Goal: Book appointment/travel/reservation

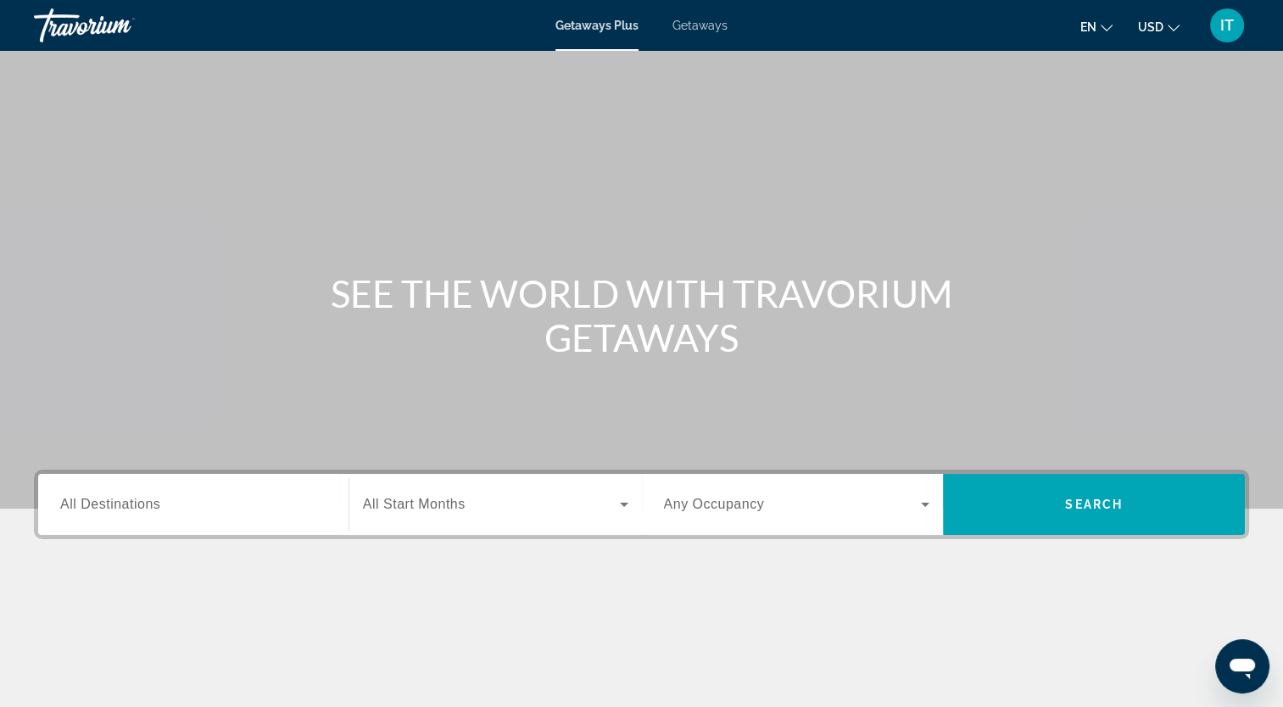
click at [170, 493] on div "Search widget" at bounding box center [193, 505] width 266 height 48
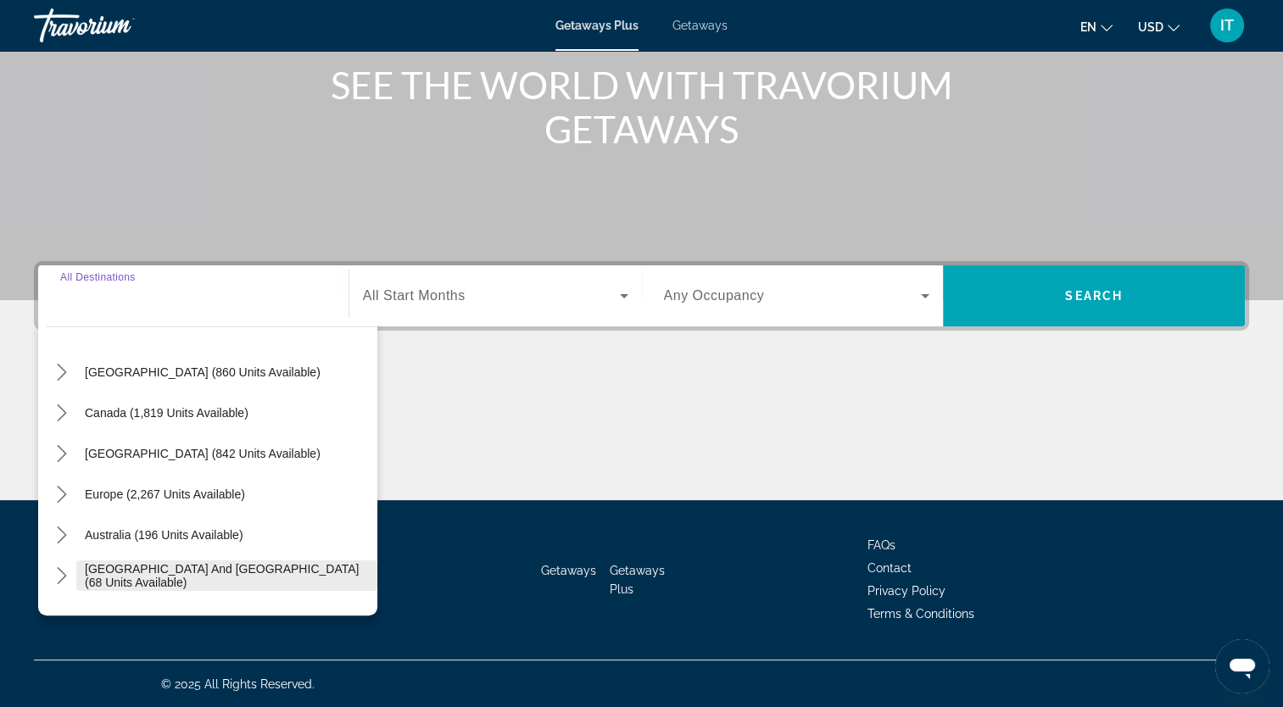
scroll to position [52, 0]
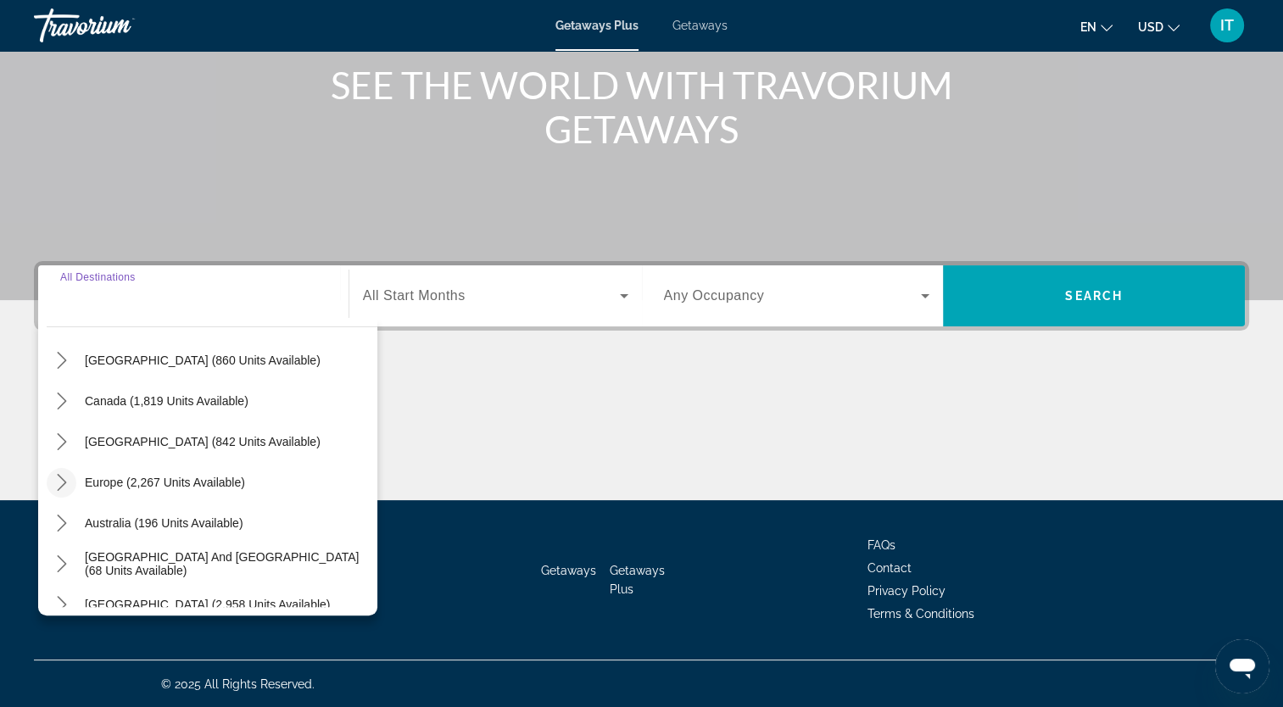
click at [63, 484] on icon "Toggle Europe (2,267 units available) submenu" at bounding box center [61, 482] width 17 height 17
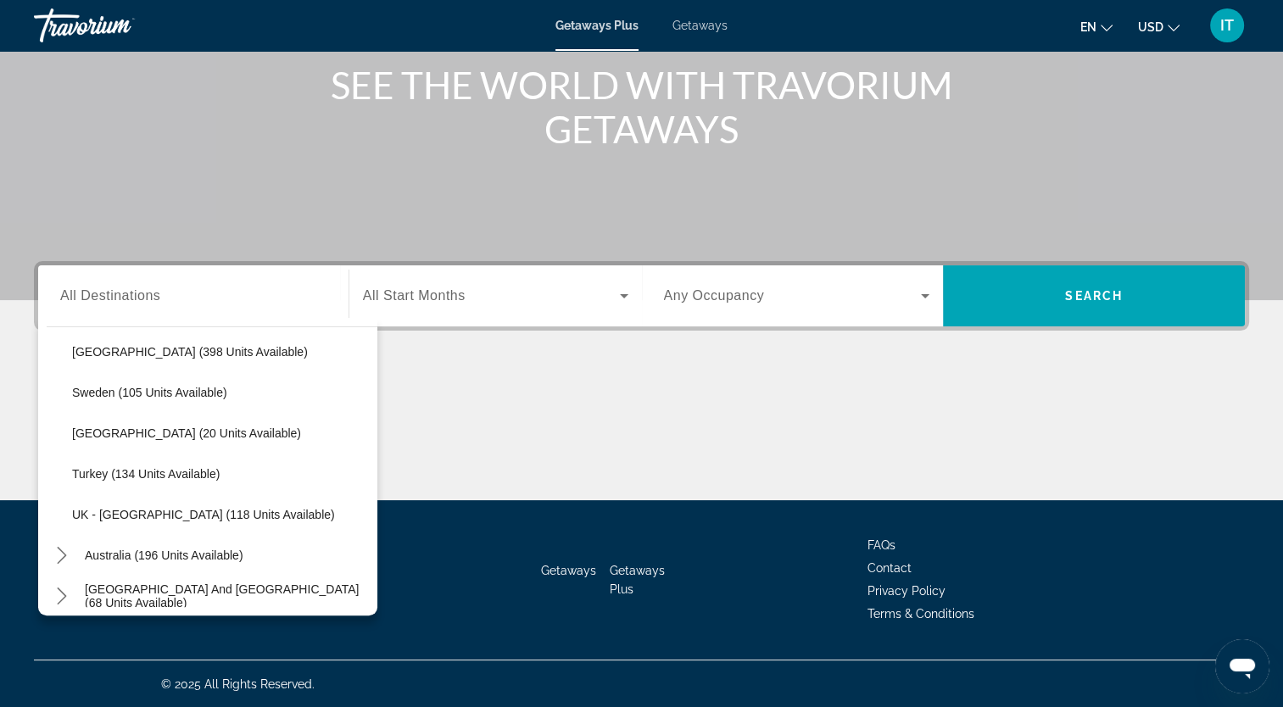
scroll to position [761, 0]
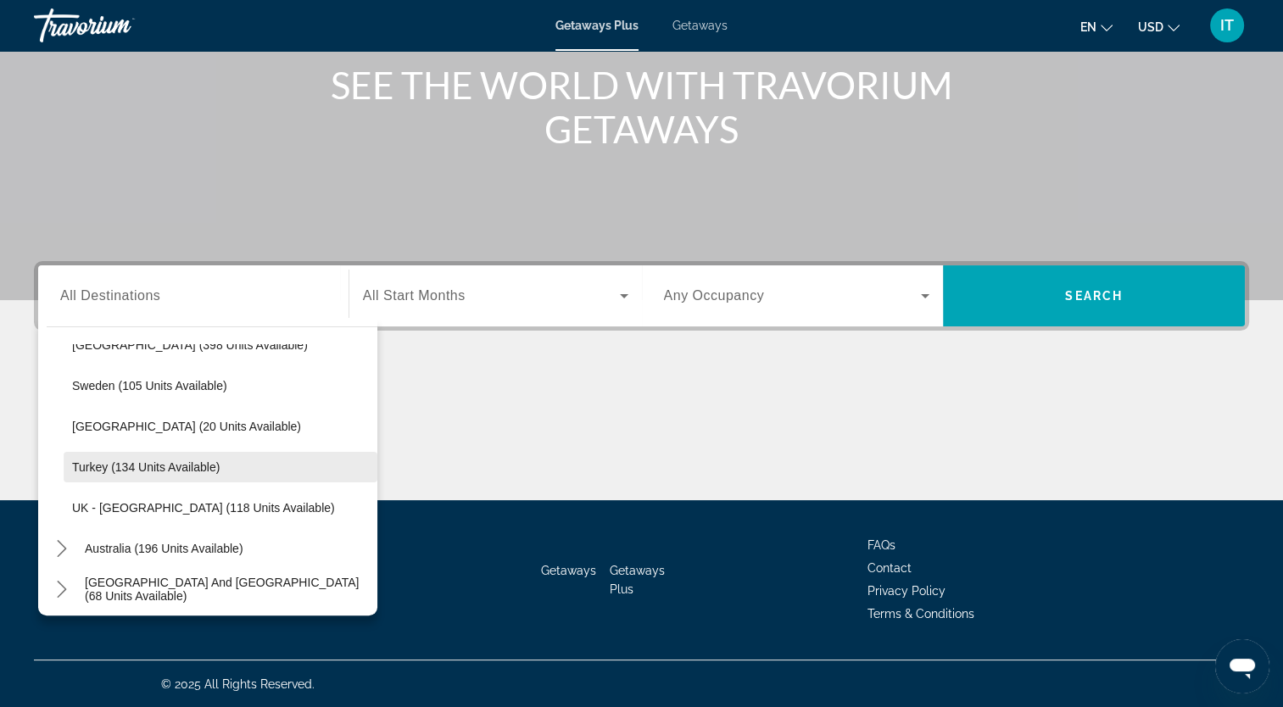
click at [121, 466] on span "Turkey (134 units available)" at bounding box center [146, 467] width 148 height 14
type input "**********"
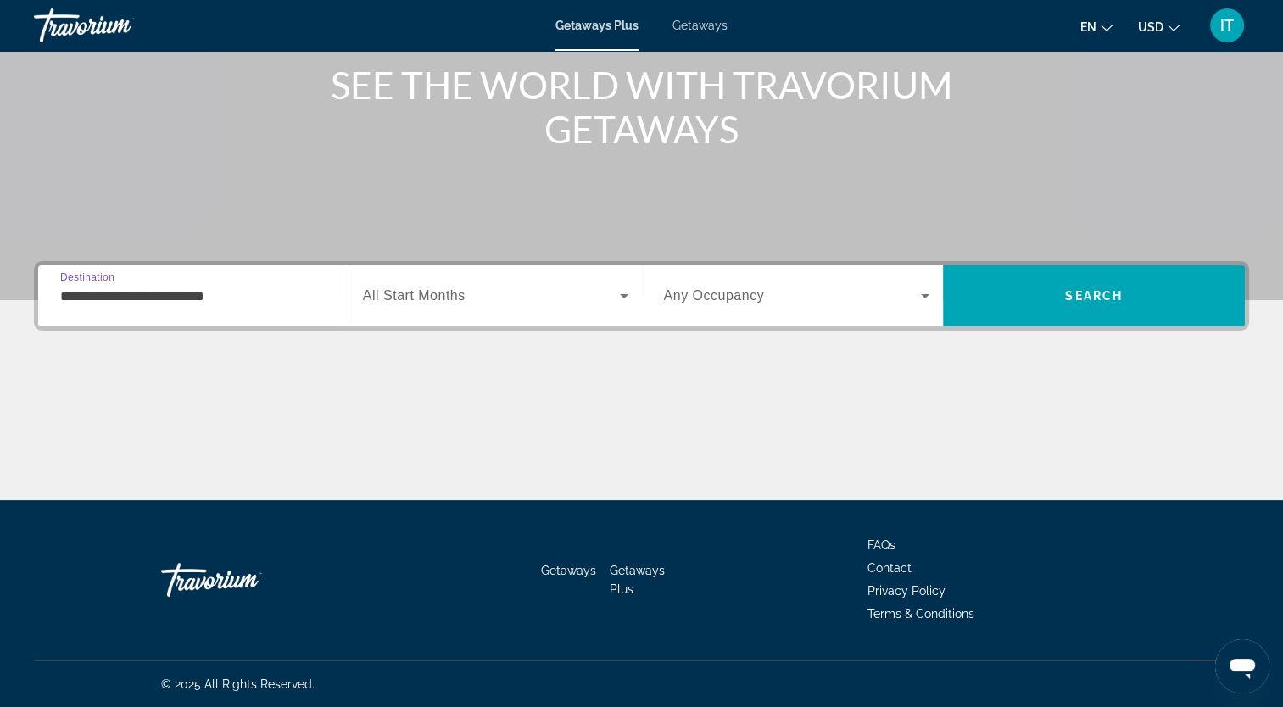
click at [462, 290] on span "All Start Months" at bounding box center [414, 295] width 103 height 14
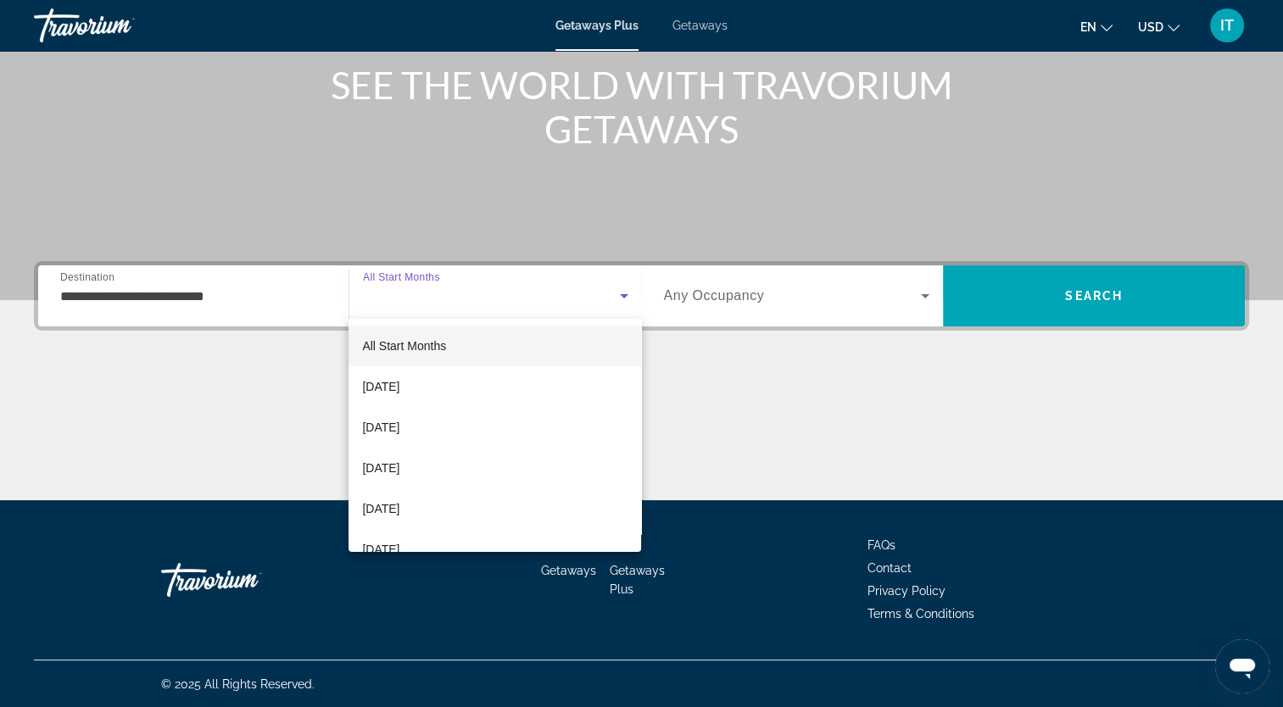
click at [1075, 276] on div at bounding box center [641, 353] width 1283 height 707
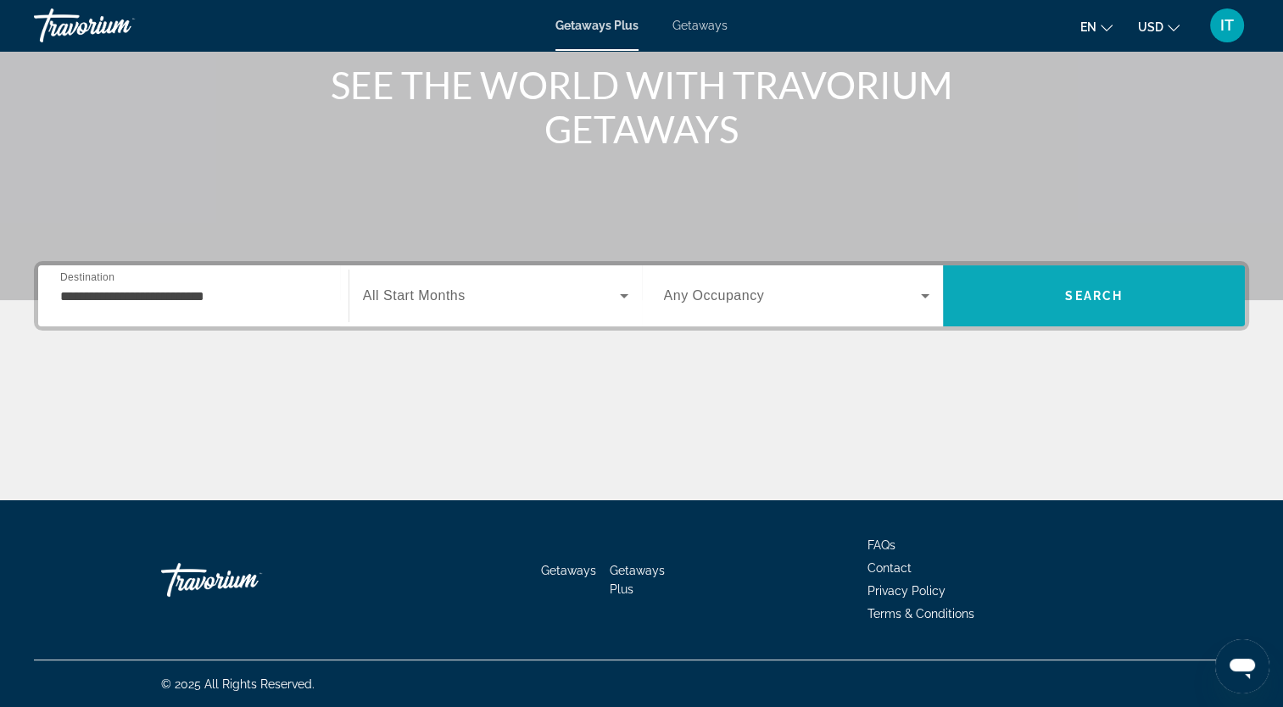
click at [1085, 285] on span "Search" at bounding box center [1094, 296] width 302 height 41
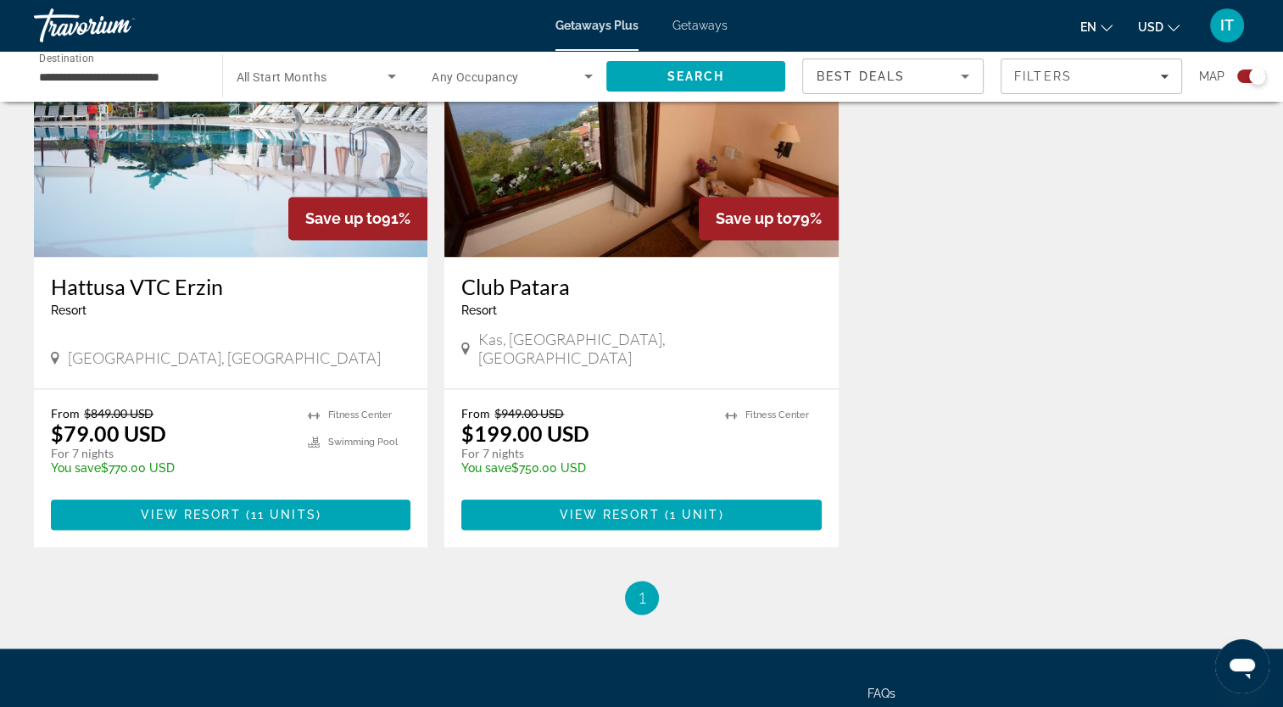
scroll to position [2456, 0]
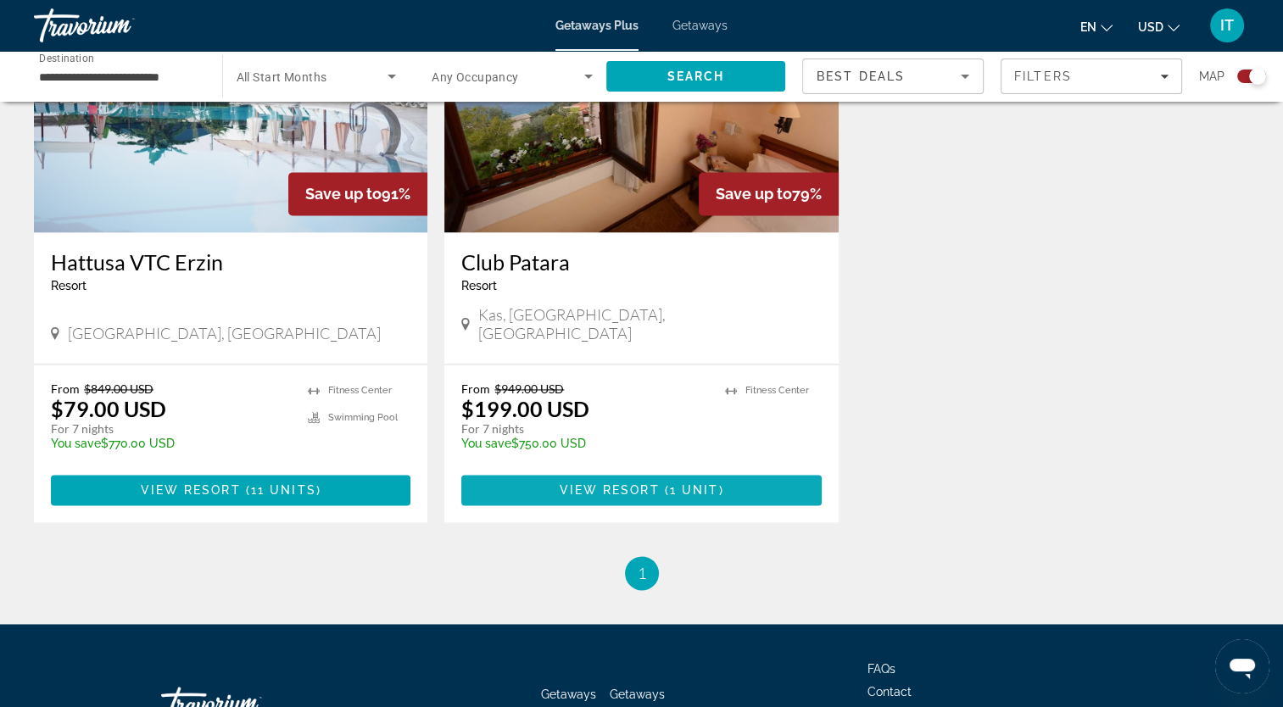
click at [656, 483] on span "View Resort" at bounding box center [609, 490] width 100 height 14
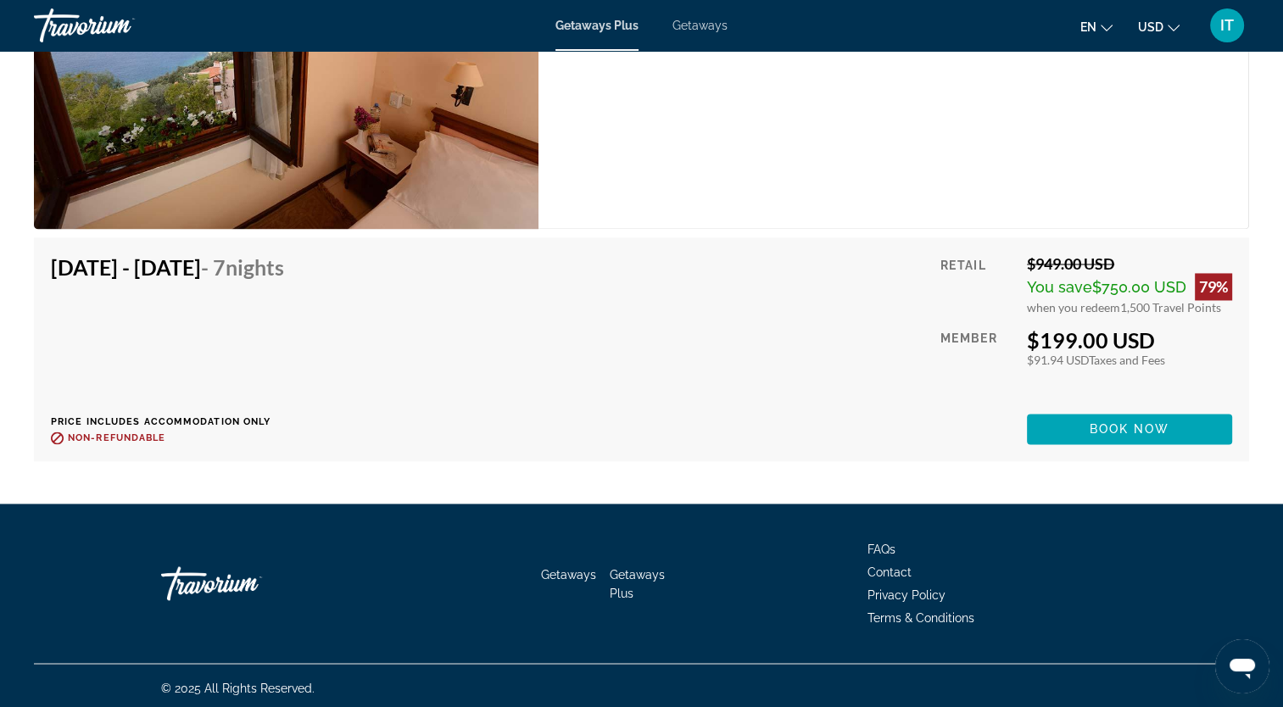
scroll to position [2669, 0]
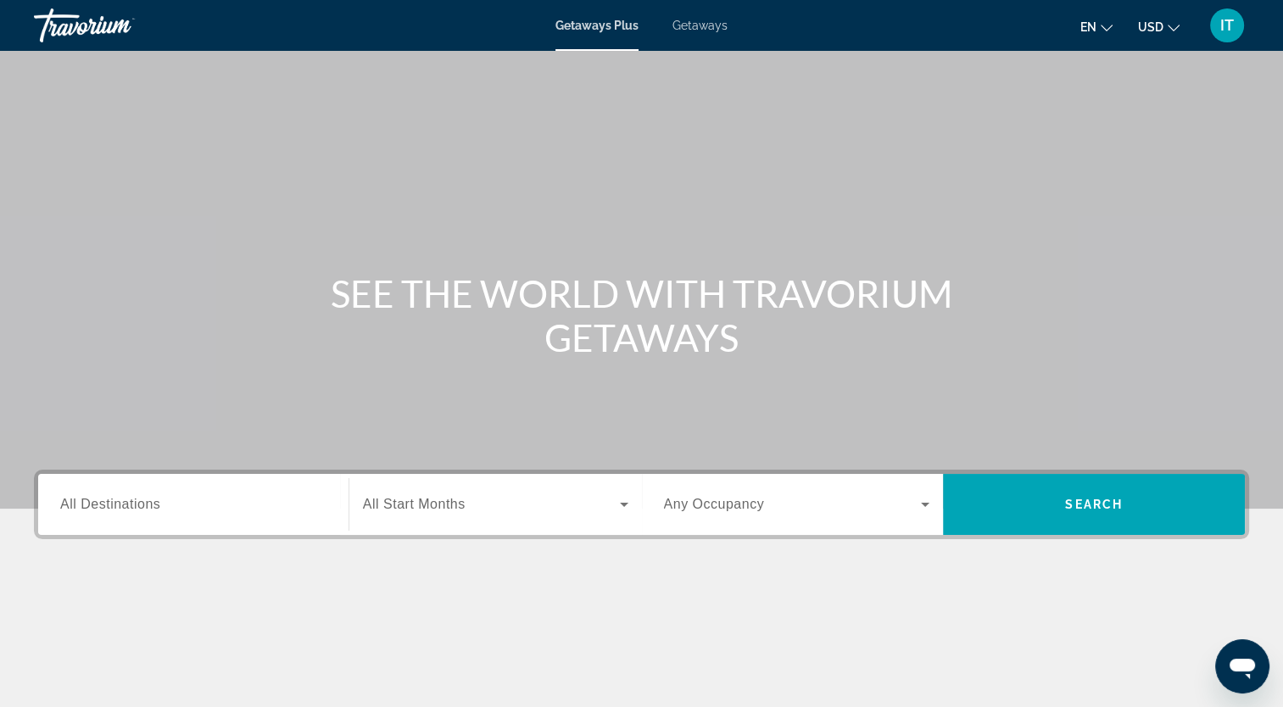
click at [719, 25] on span "Getaways" at bounding box center [699, 26] width 55 height 14
click at [1170, 23] on icon "Change currency" at bounding box center [1174, 28] width 12 height 12
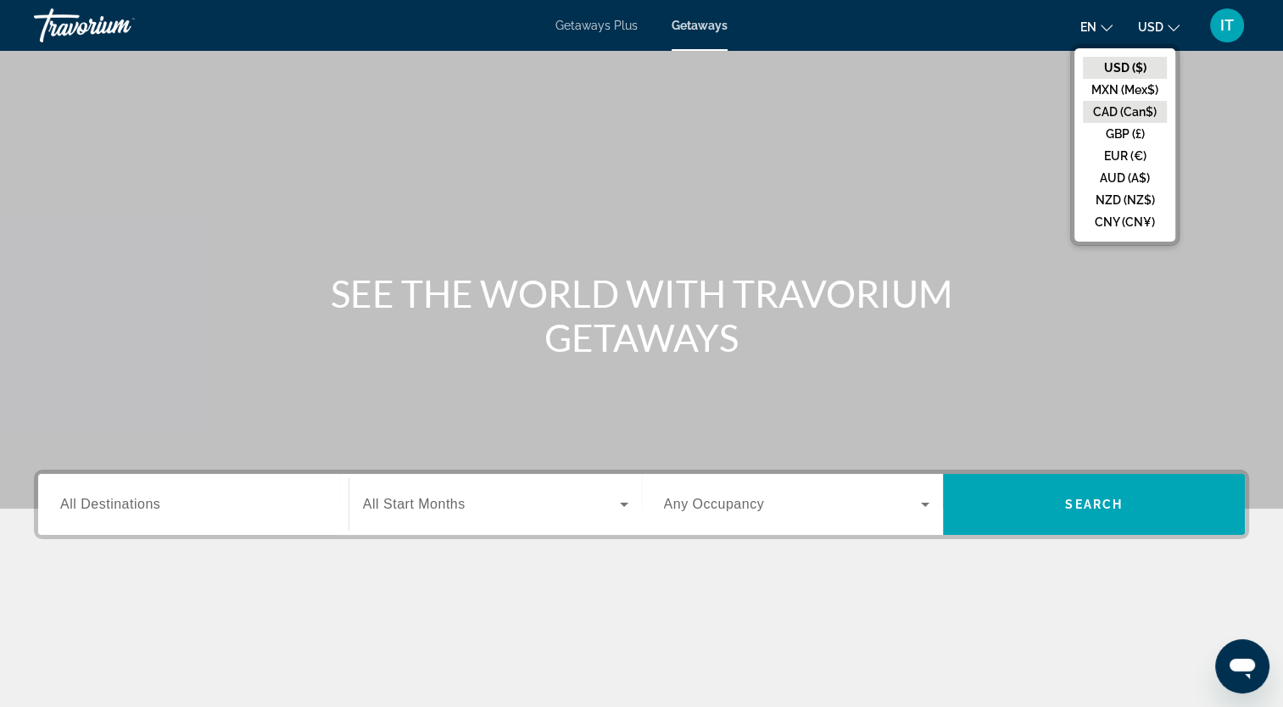
click at [1120, 106] on button "CAD (Can$)" at bounding box center [1125, 112] width 84 height 22
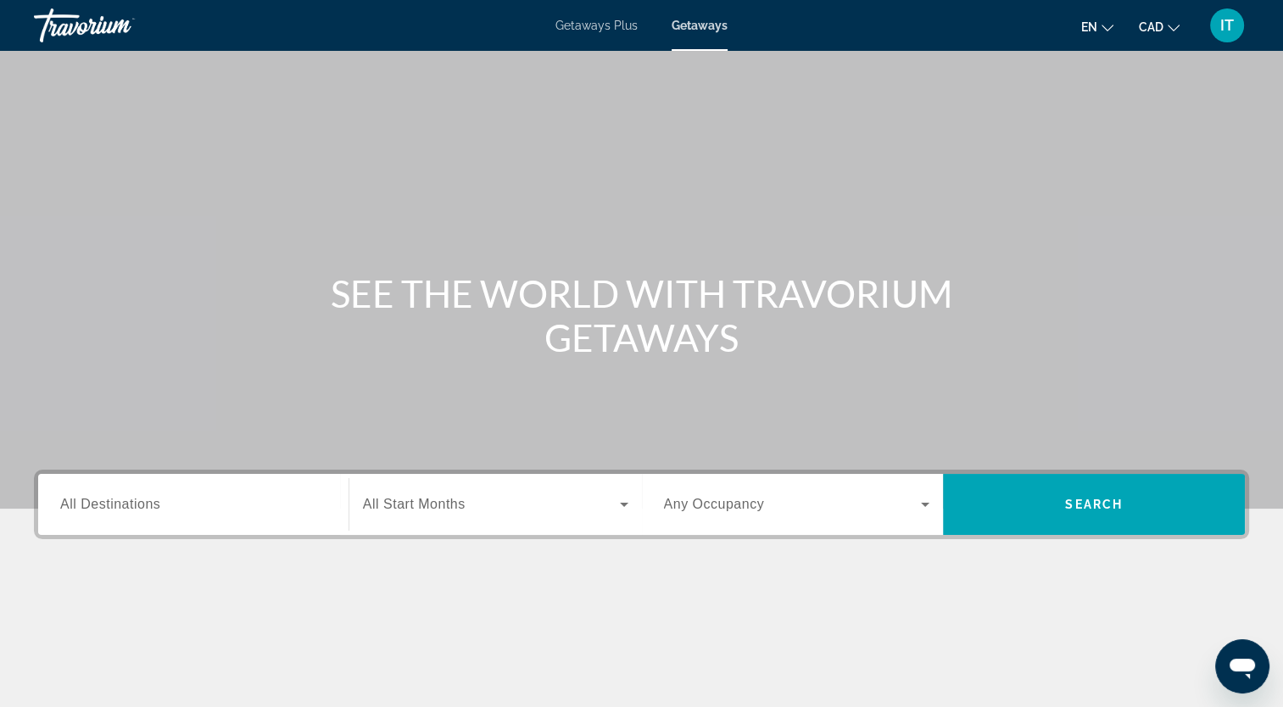
click at [224, 507] on input "Destination All Destinations" at bounding box center [193, 505] width 266 height 20
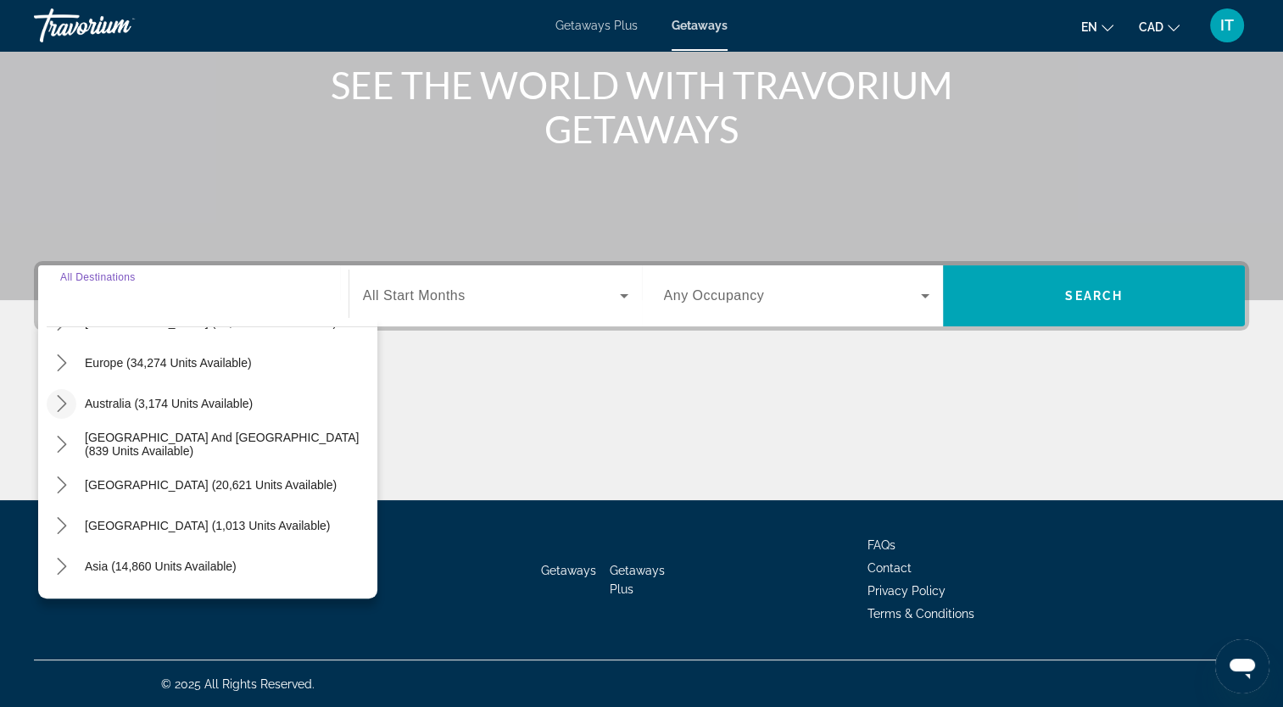
scroll to position [275, 0]
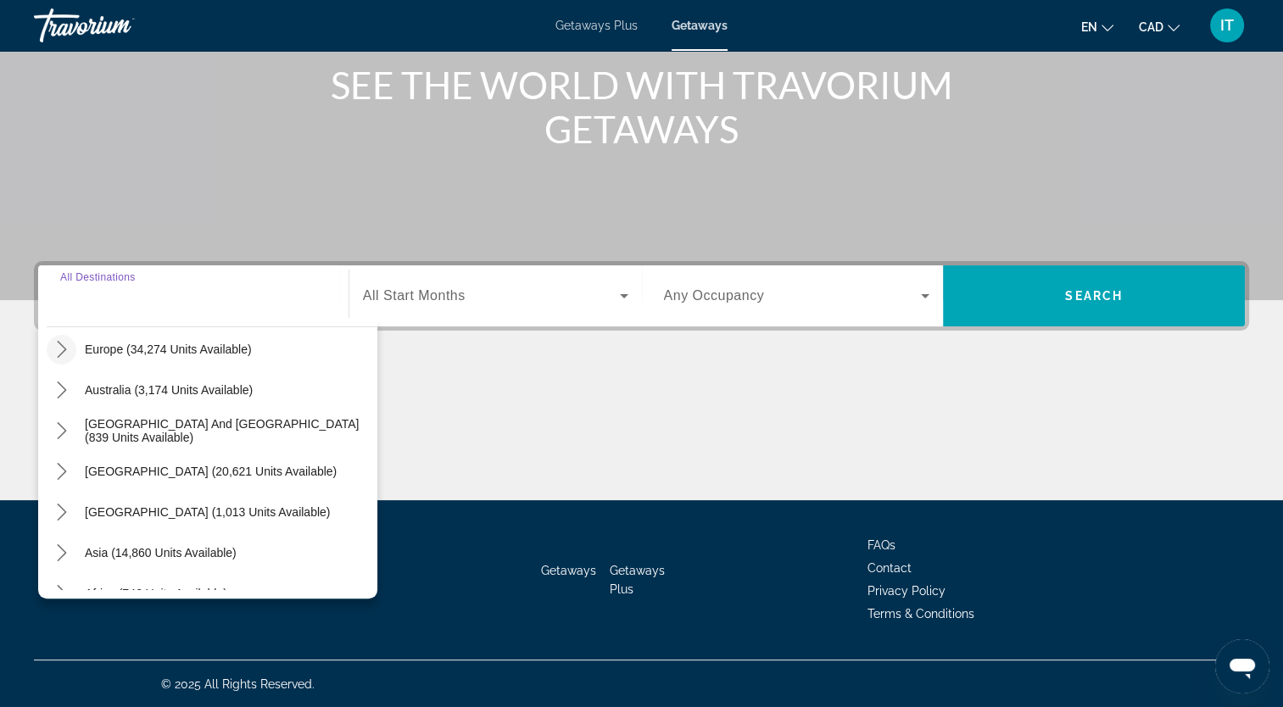
click at [58, 352] on icon "Toggle Europe (34,274 units available) submenu" at bounding box center [61, 349] width 17 height 17
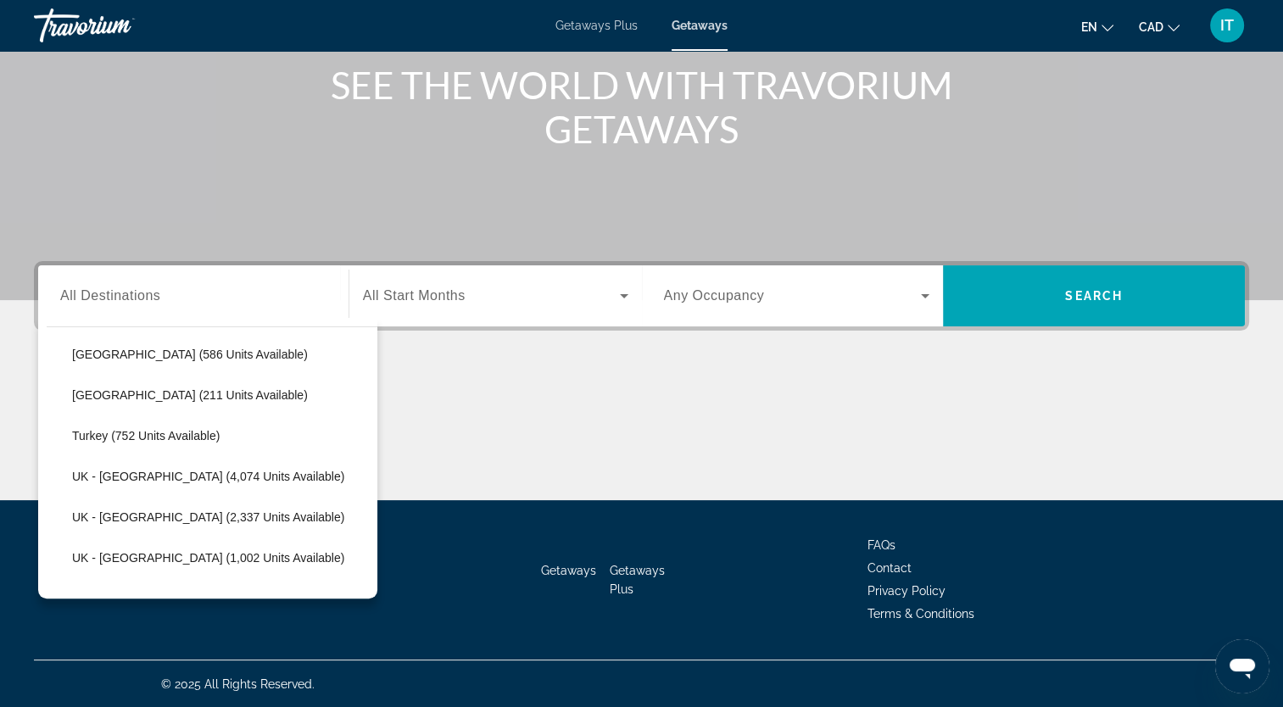
scroll to position [985, 0]
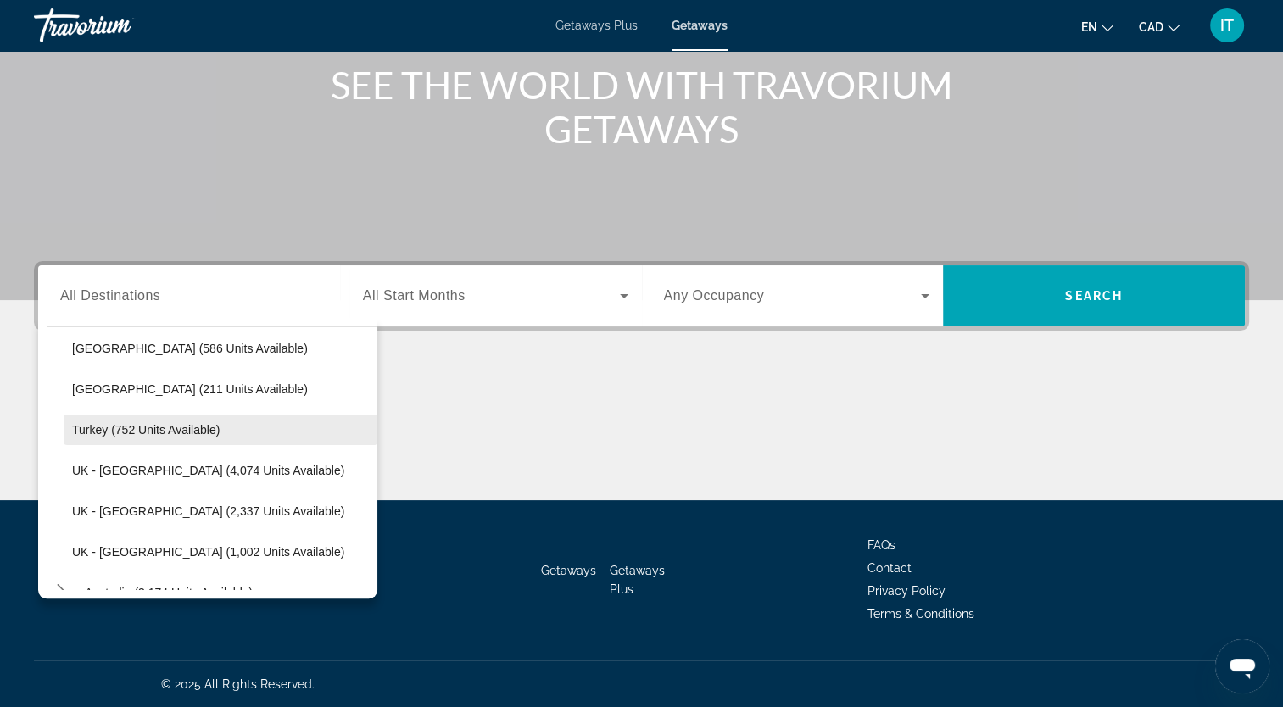
click at [144, 436] on span "Select destination: Turkey (752 units available)" at bounding box center [221, 430] width 314 height 41
type input "**********"
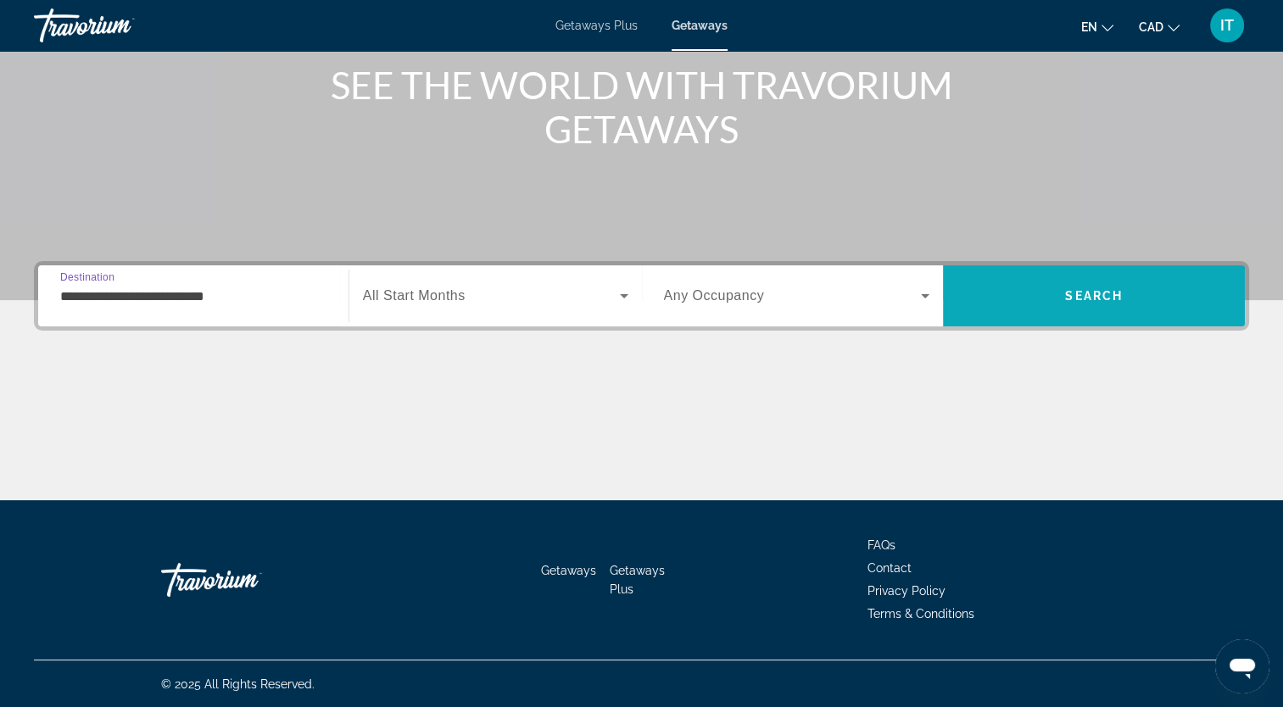
click at [1108, 292] on span "Search" at bounding box center [1094, 296] width 58 height 14
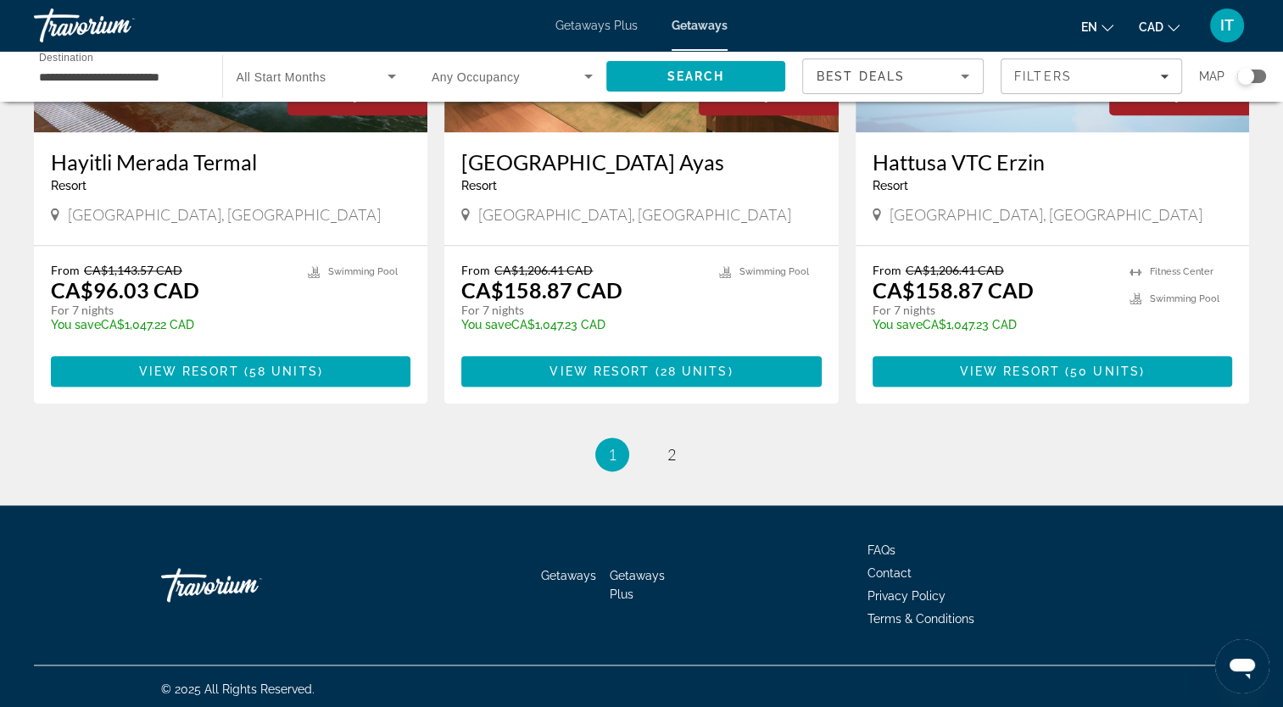
scroll to position [2031, 0]
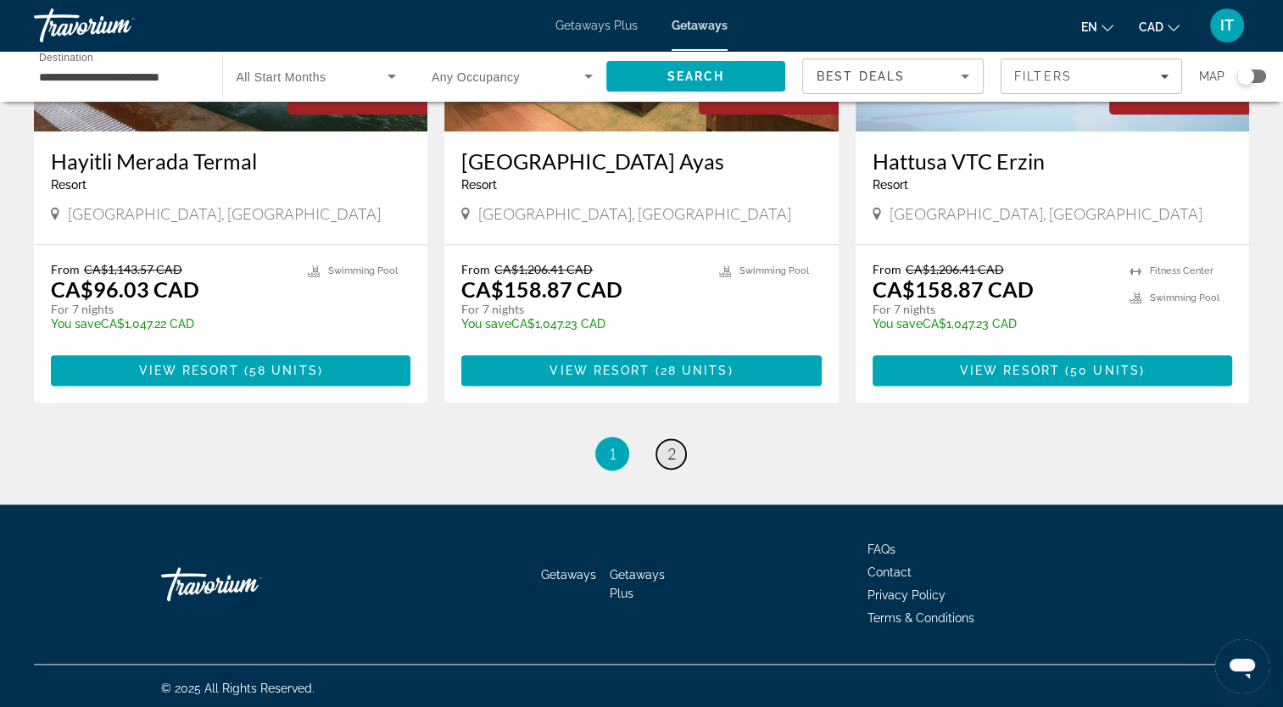
click at [673, 456] on span "2" at bounding box center [671, 453] width 8 height 19
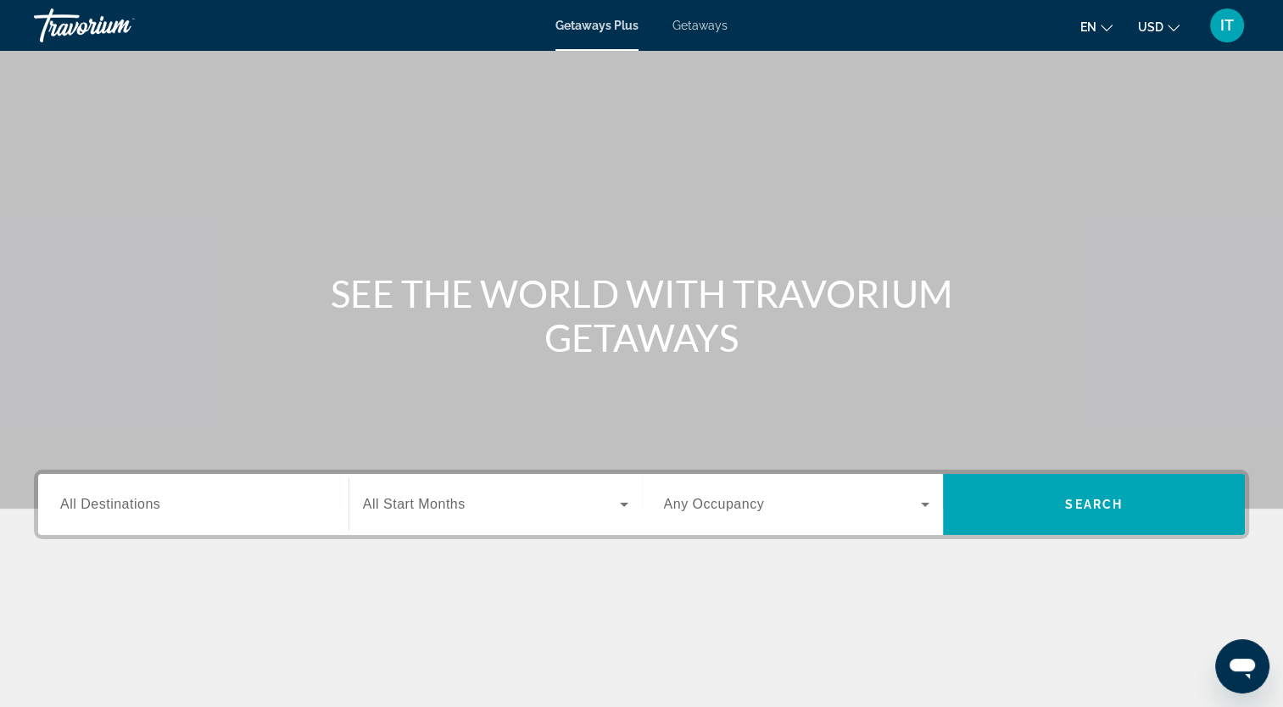
click at [712, 24] on span "Getaways" at bounding box center [699, 26] width 55 height 14
click at [243, 506] on input "Destination All Destinations" at bounding box center [193, 505] width 266 height 20
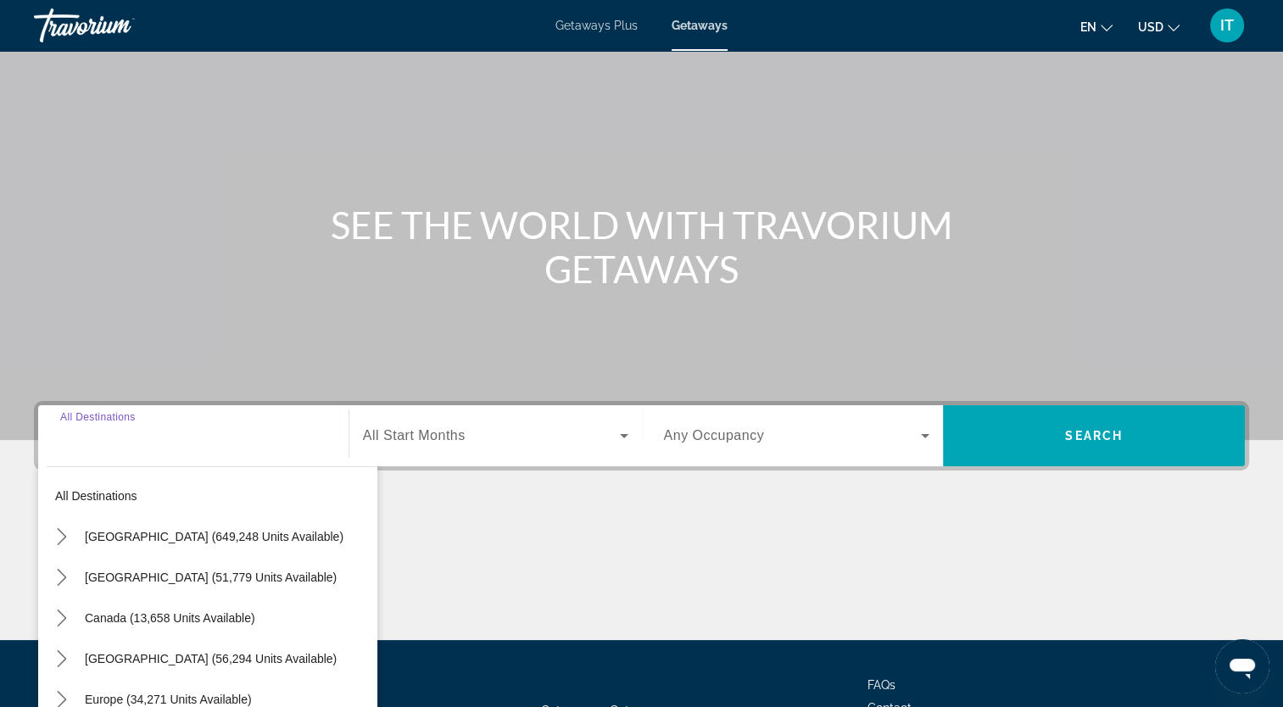
scroll to position [209, 0]
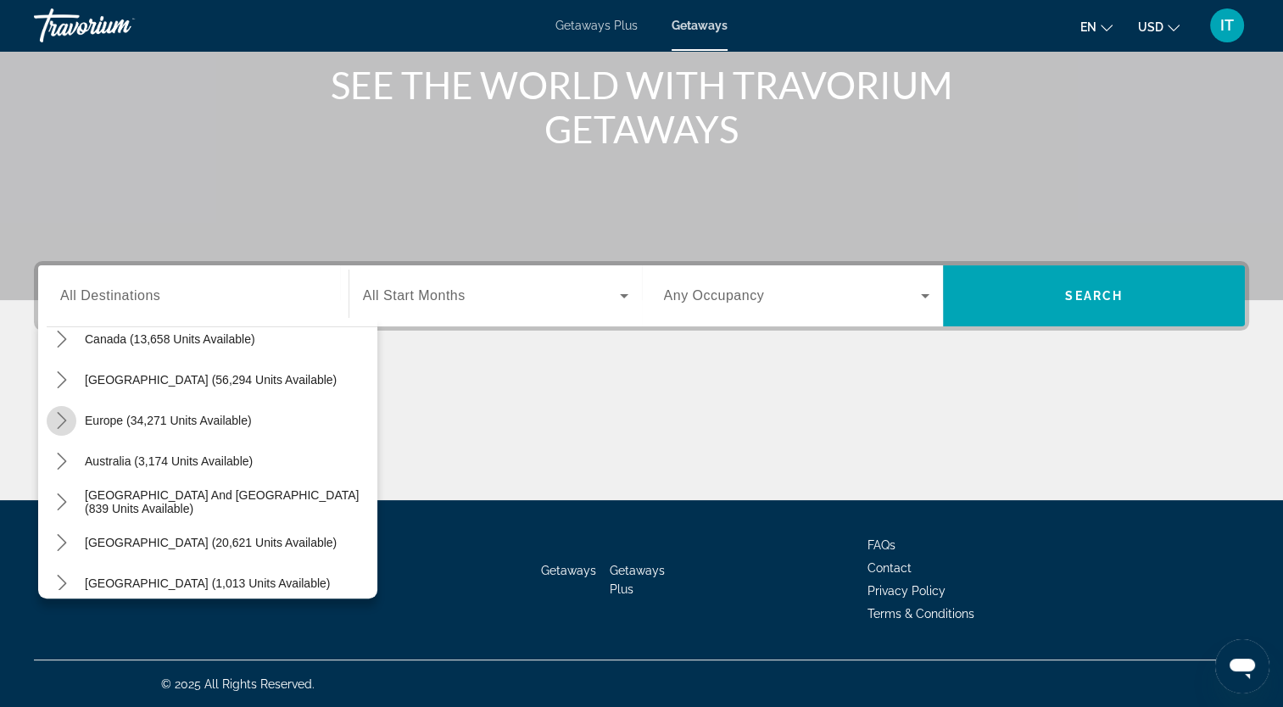
click at [59, 425] on icon "Toggle Europe (34,271 units available) submenu" at bounding box center [61, 420] width 9 height 17
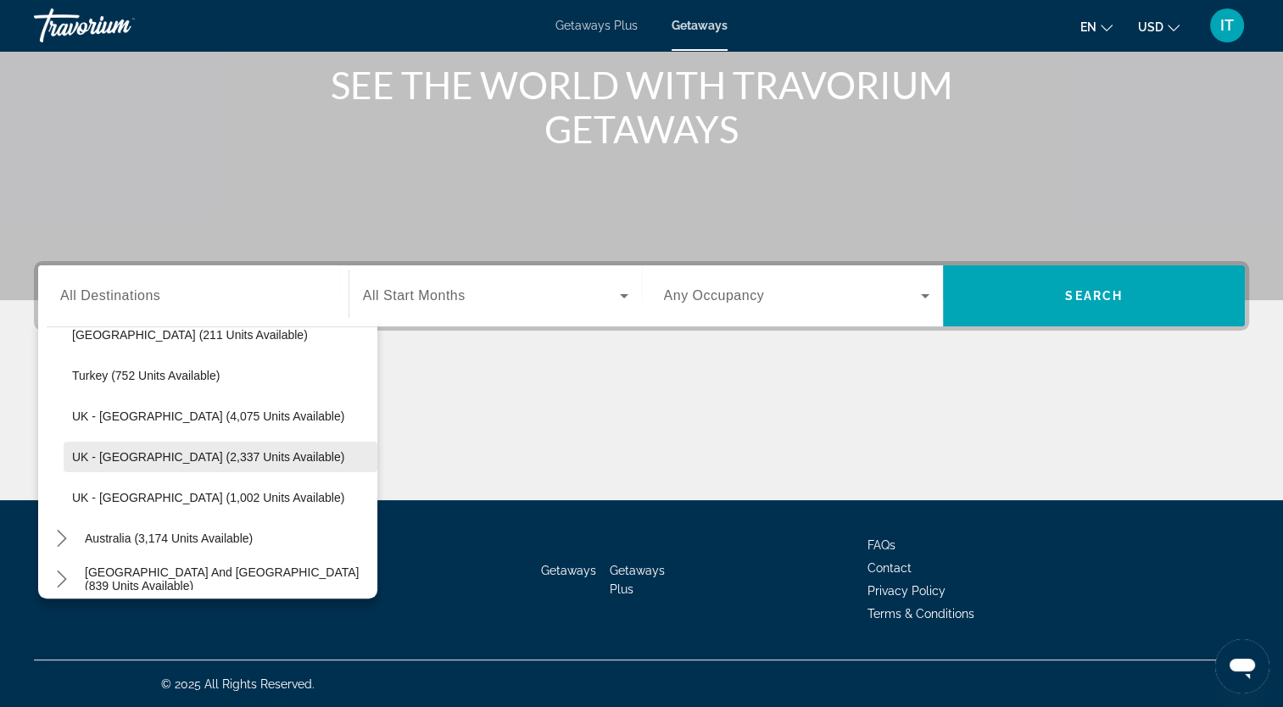
scroll to position [996, 0]
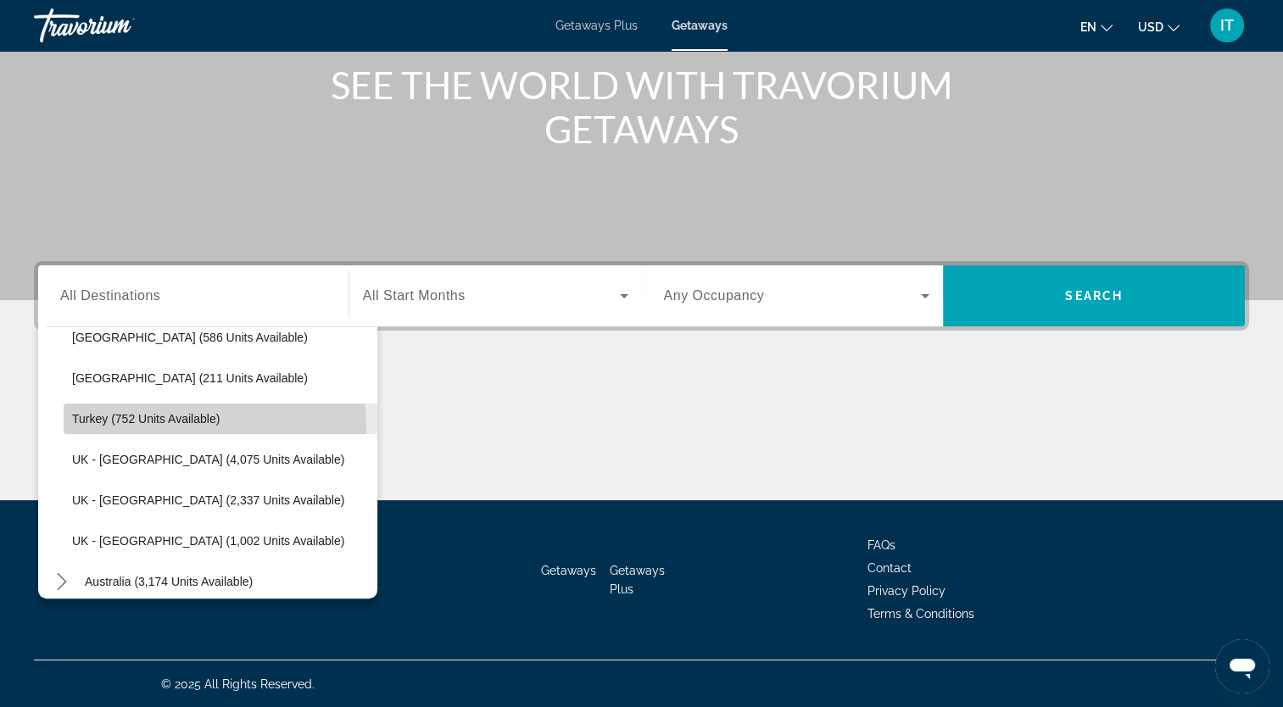
click at [174, 427] on span "Select destination: Turkey (752 units available)" at bounding box center [221, 419] width 314 height 41
type input "**********"
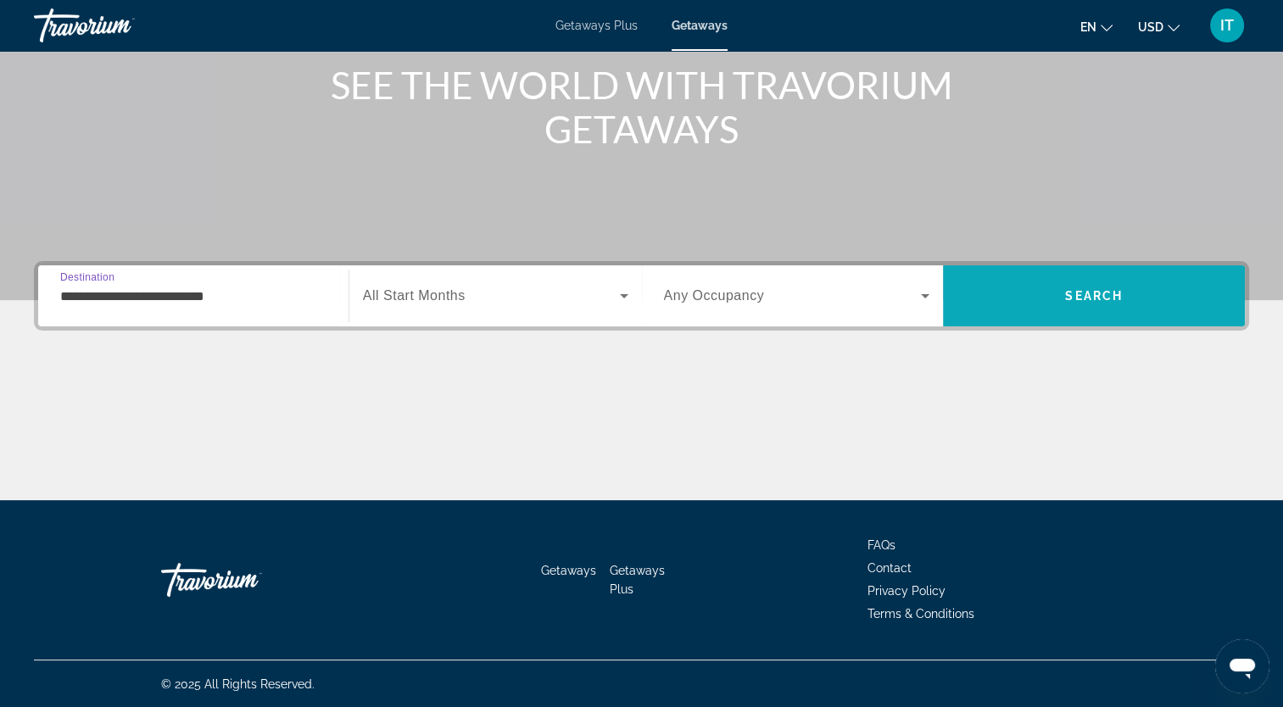
click at [1093, 283] on span "Search" at bounding box center [1094, 296] width 302 height 41
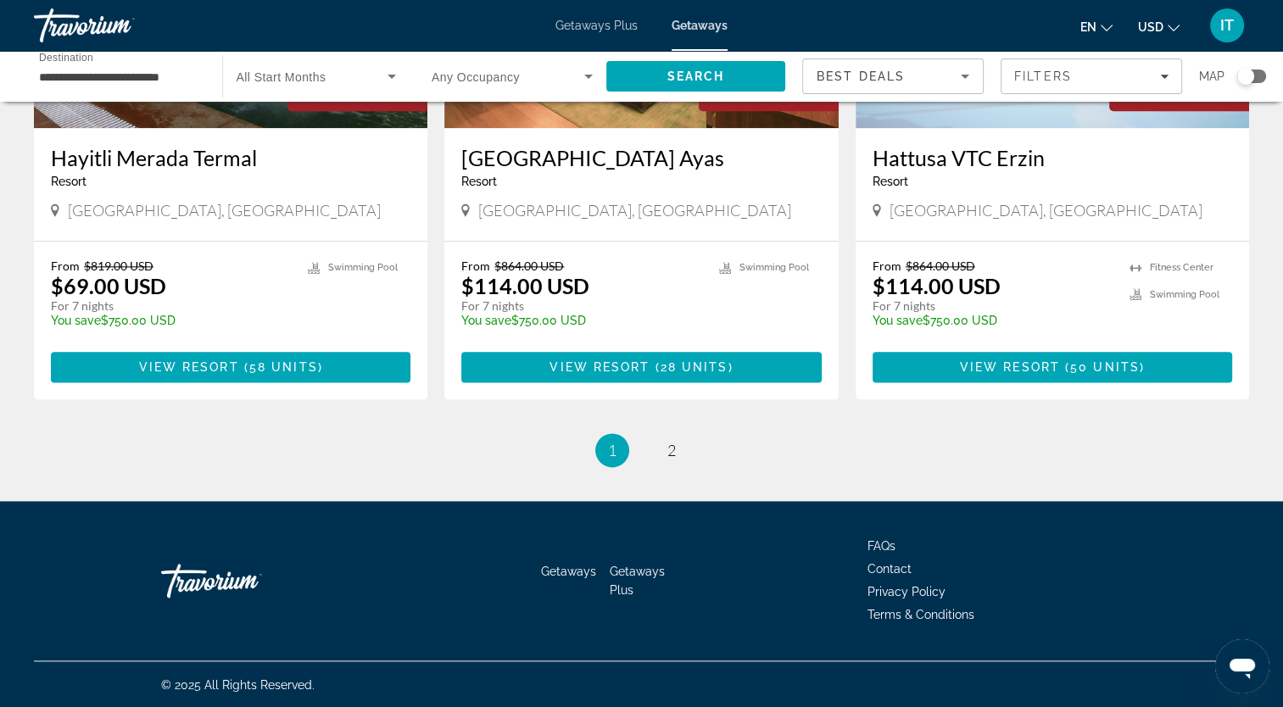
scroll to position [2035, 0]
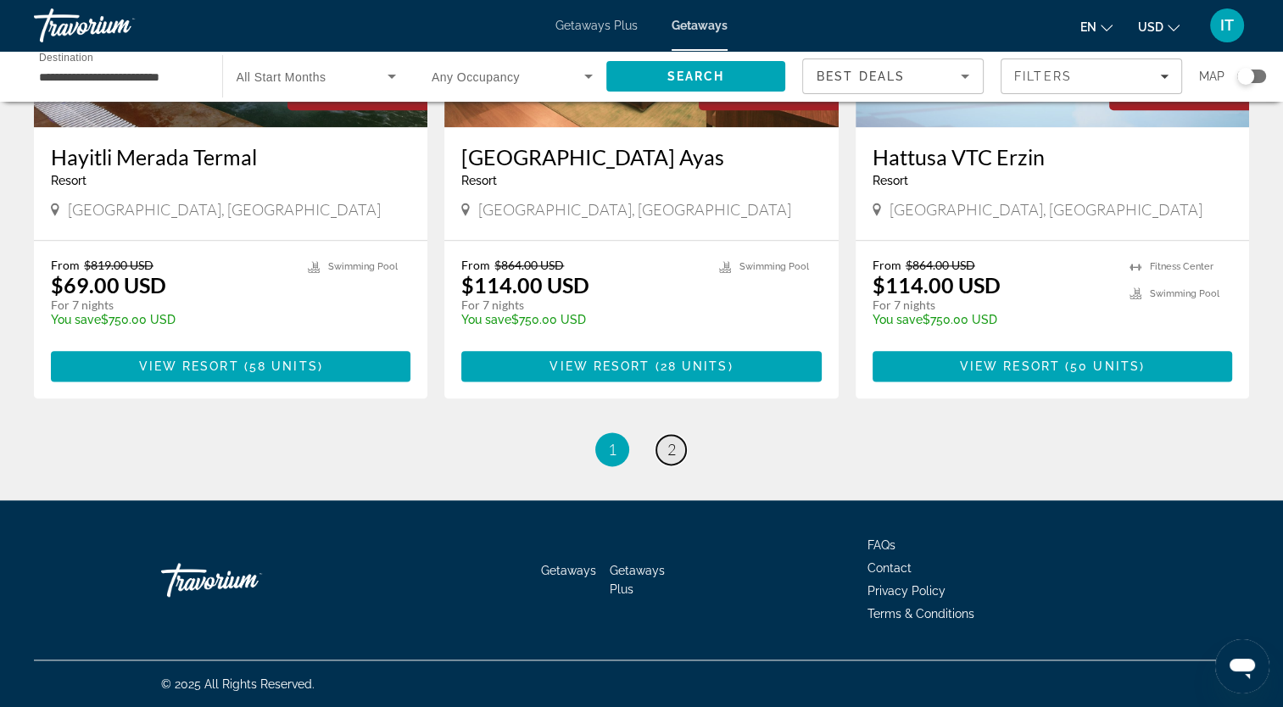
click at [674, 449] on span "2" at bounding box center [671, 449] width 8 height 19
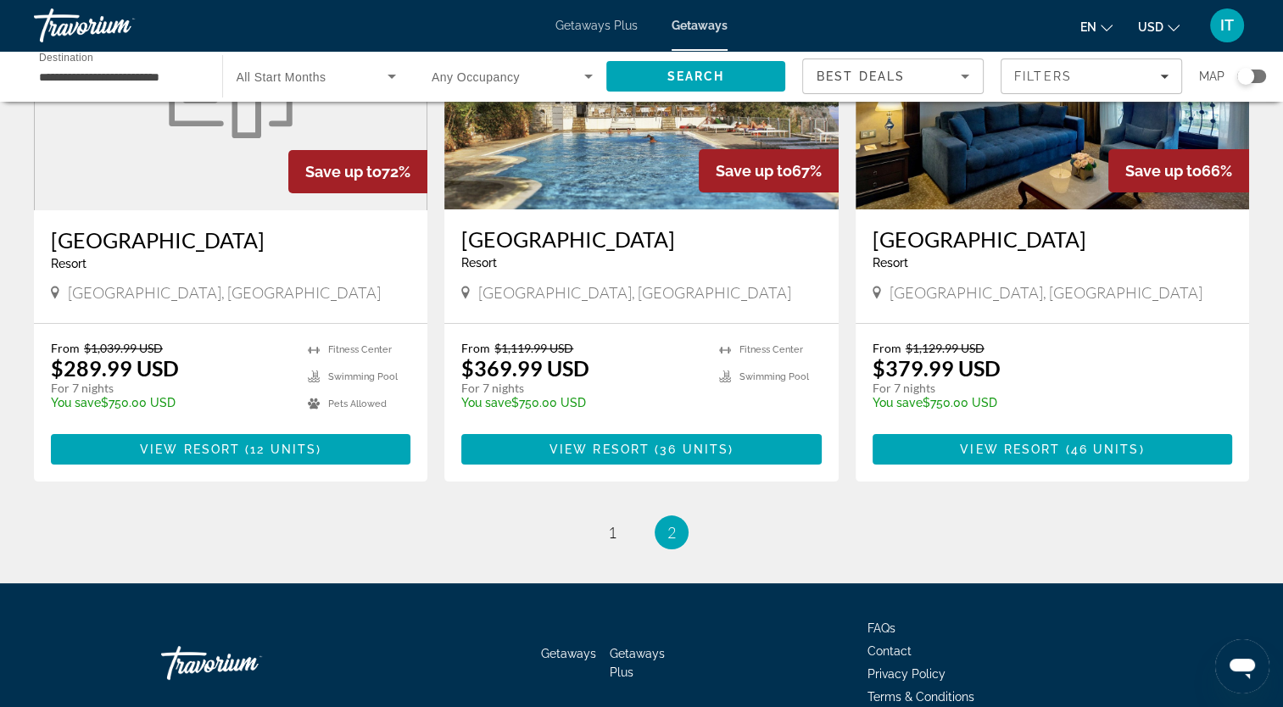
scroll to position [225, 0]
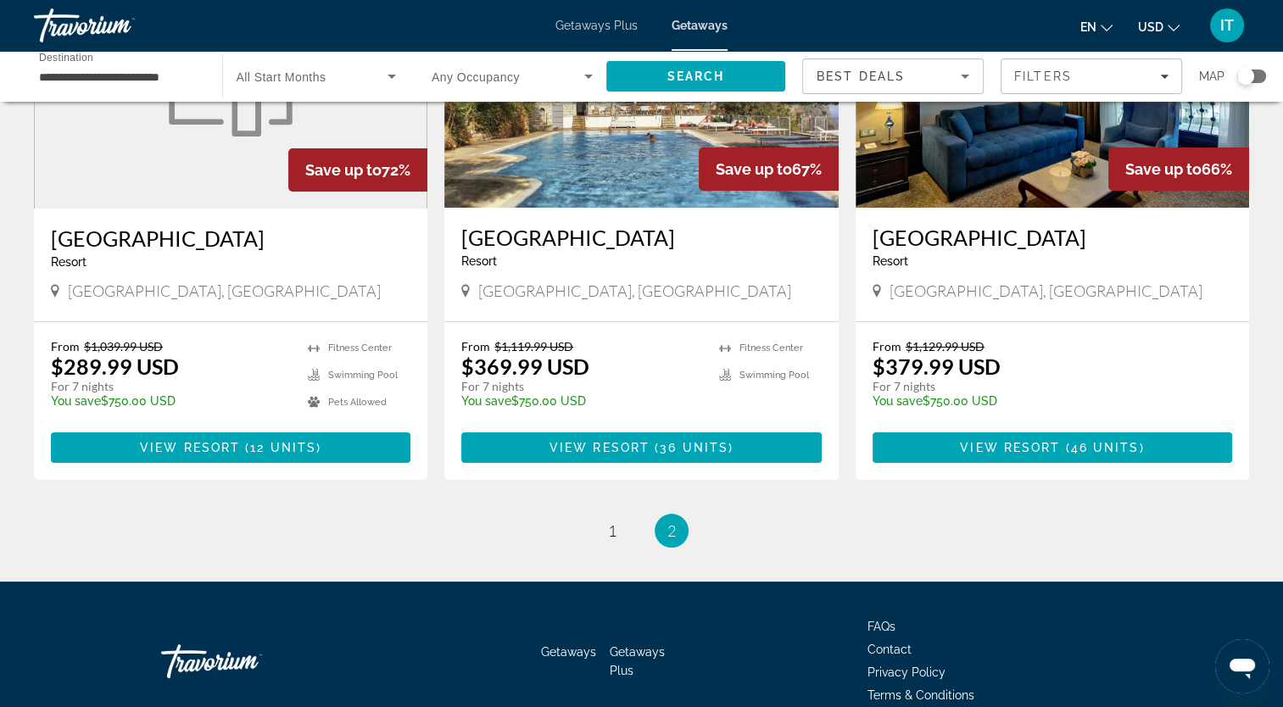
click at [674, 449] on span "36 units" at bounding box center [694, 448] width 69 height 14
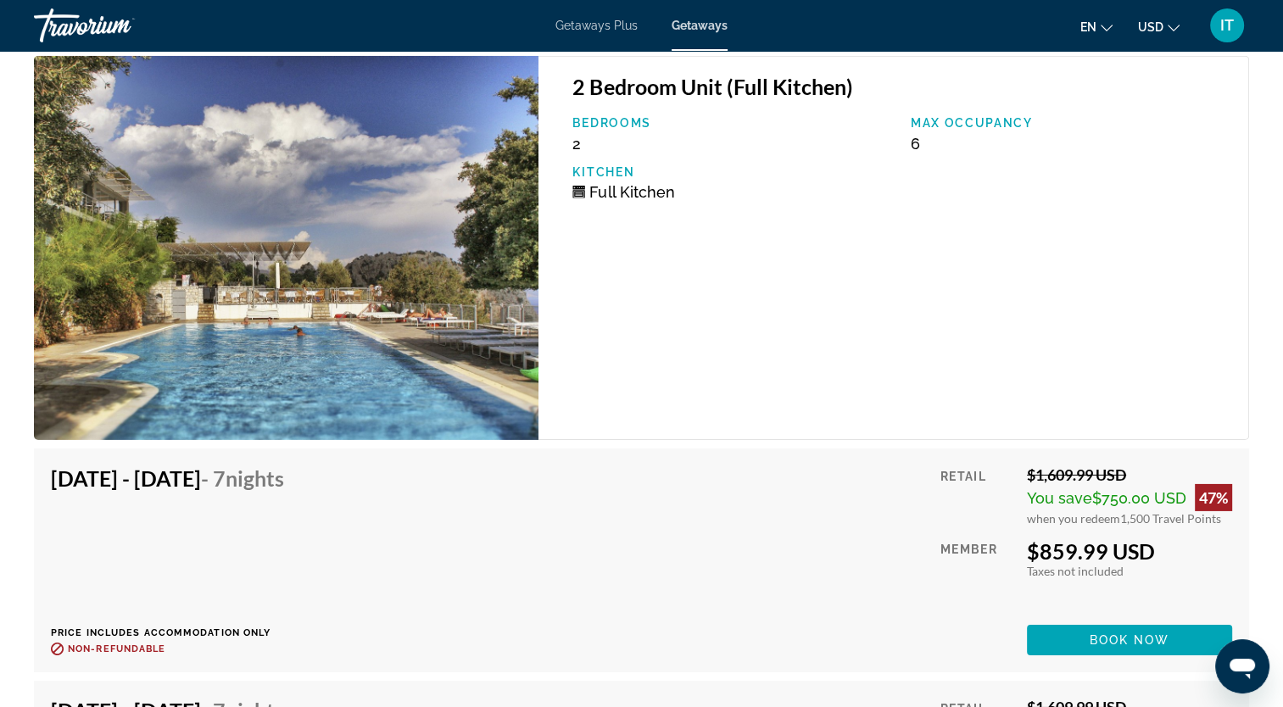
scroll to position [5381, 0]
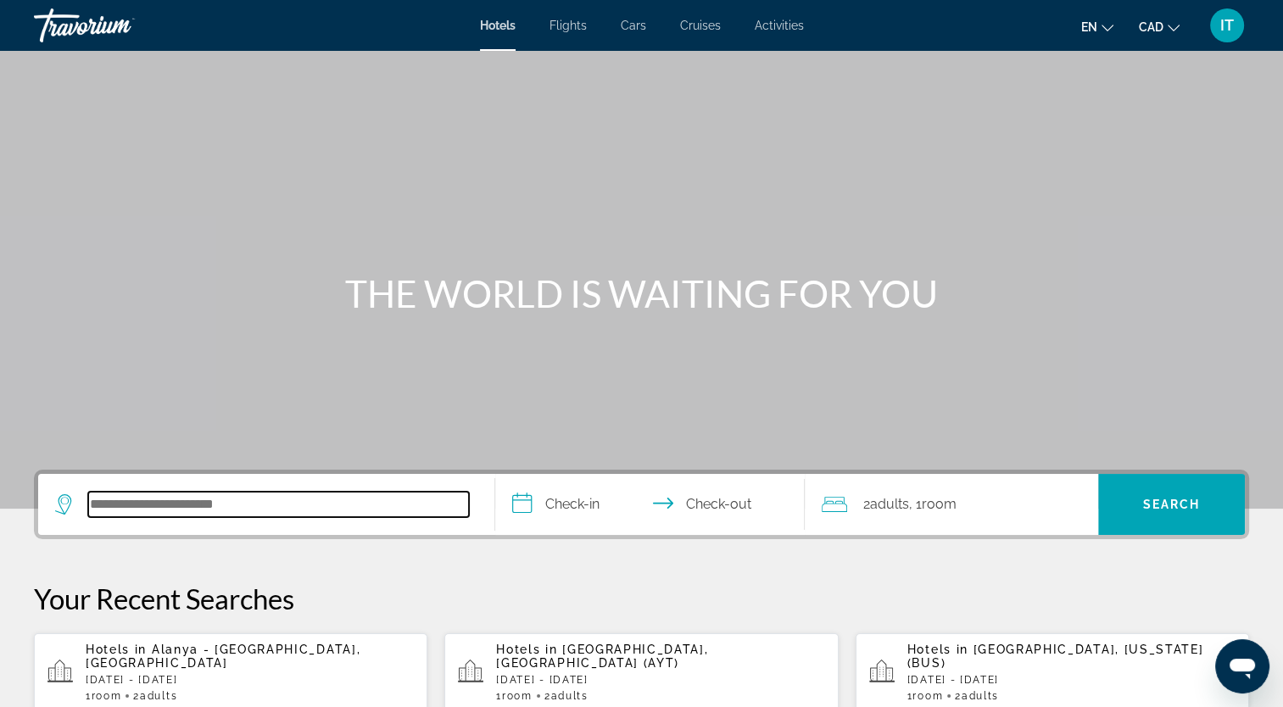
click at [164, 499] on input "Search hotel destination" at bounding box center [278, 504] width 381 height 25
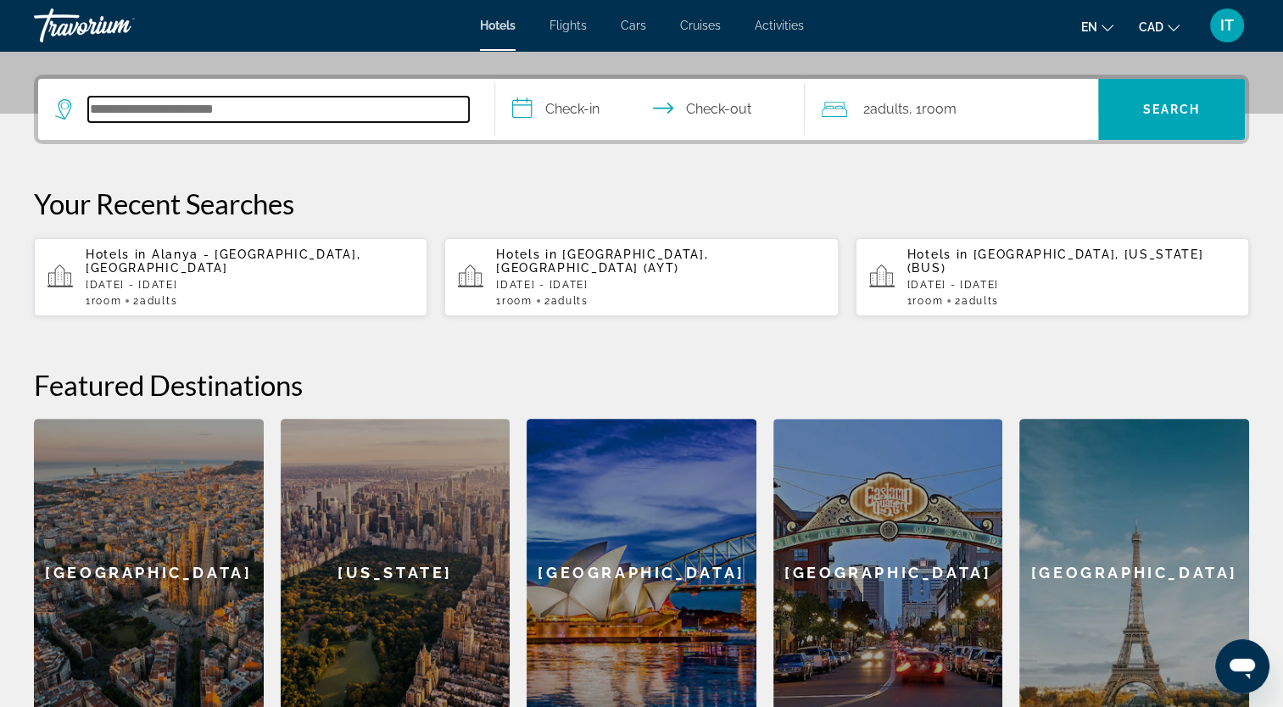
scroll to position [414, 0]
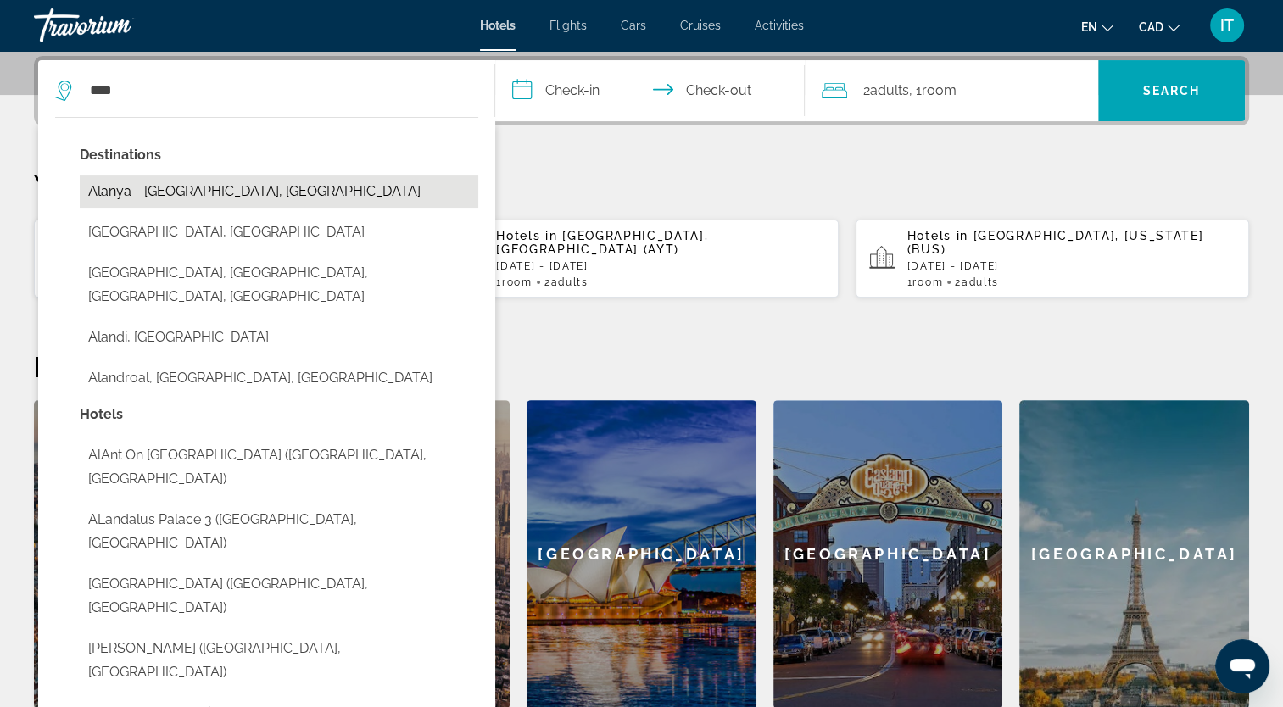
click at [244, 192] on button "Alanya - [GEOGRAPHIC_DATA], [GEOGRAPHIC_DATA]" at bounding box center [279, 192] width 399 height 32
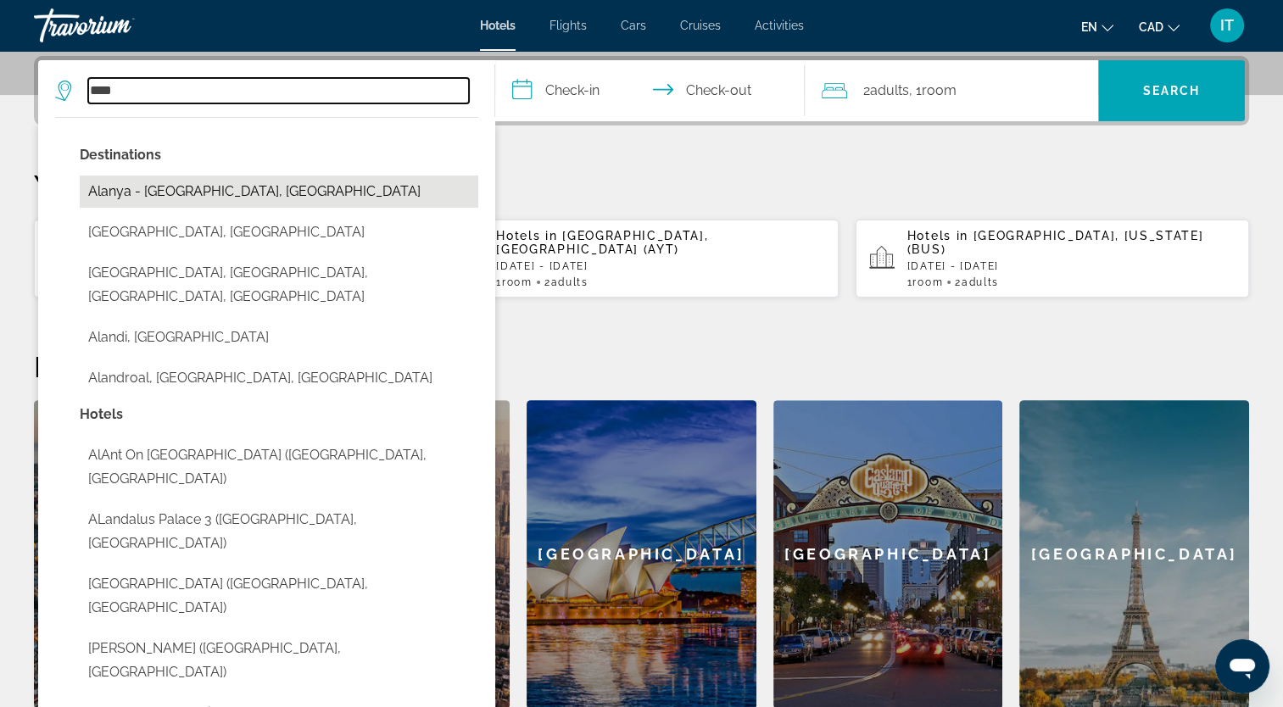
type input "**********"
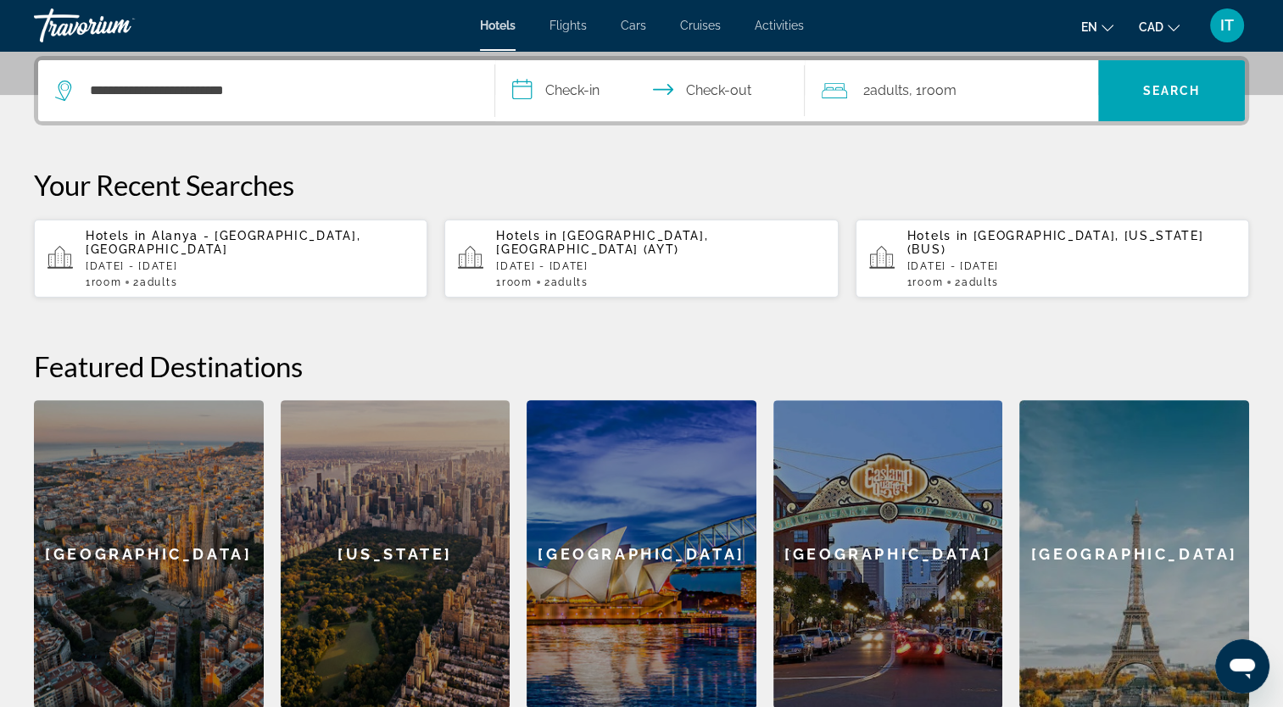
click at [566, 106] on input "**********" at bounding box center [653, 93] width 317 height 66
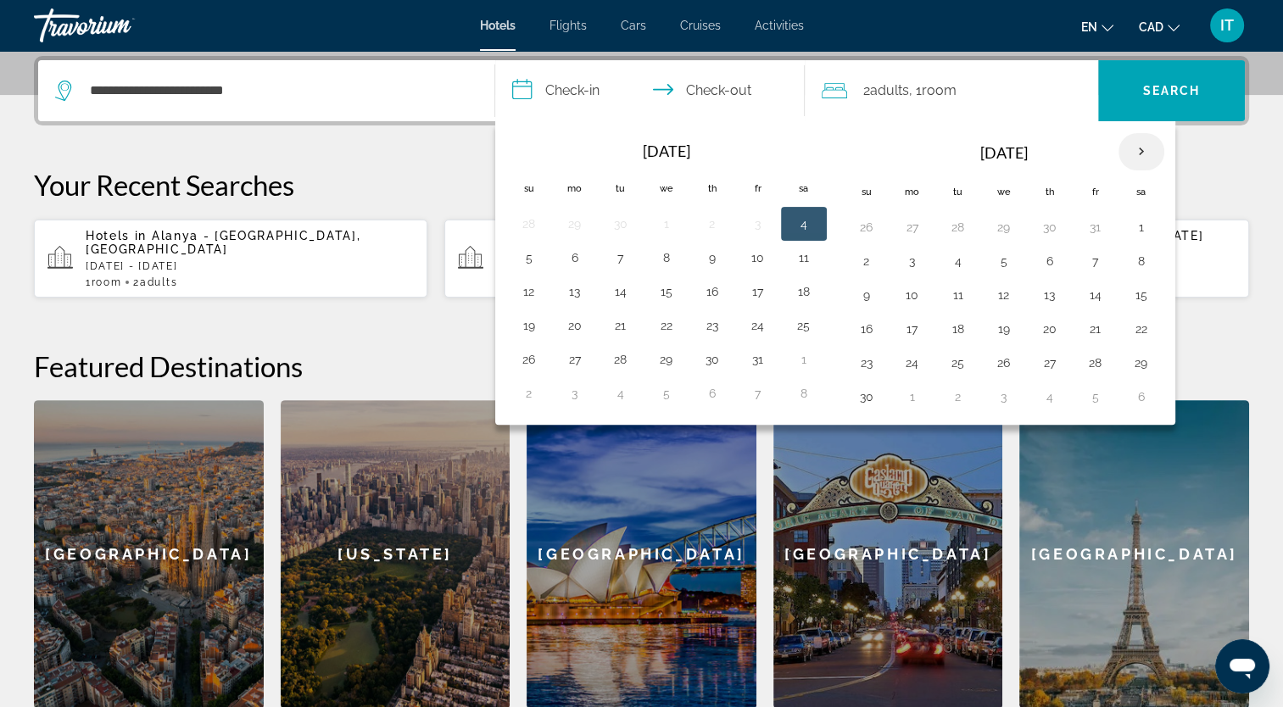
click at [1143, 151] on th "Next month" at bounding box center [1142, 151] width 46 height 37
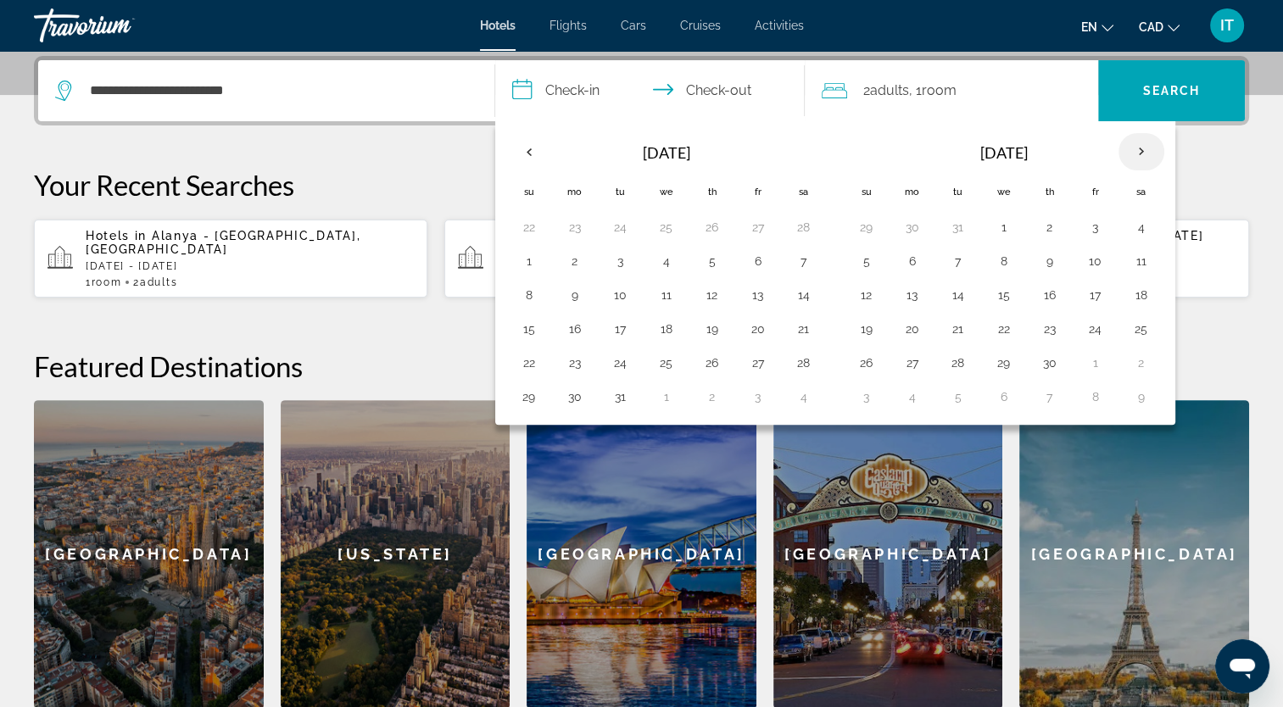
click at [1143, 151] on th "Next month" at bounding box center [1142, 151] width 46 height 37
click at [902, 228] on button "29" at bounding box center [912, 227] width 27 height 24
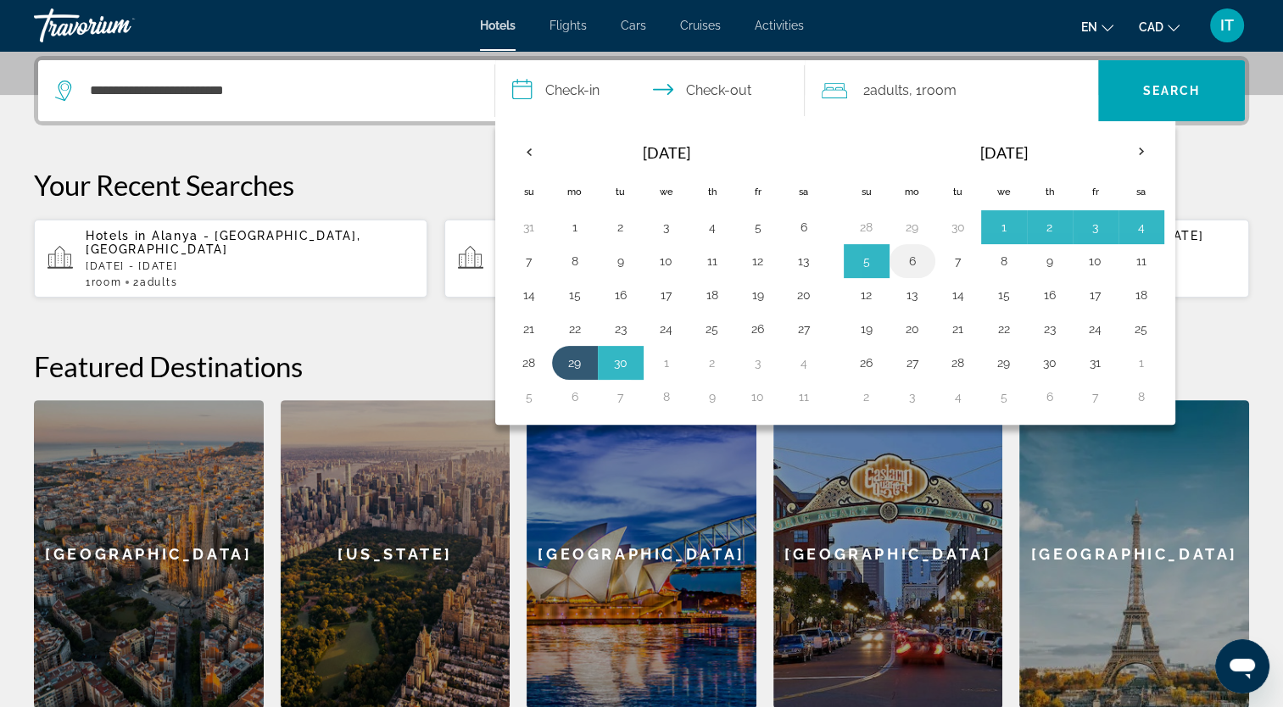
click at [910, 257] on button "6" at bounding box center [912, 261] width 27 height 24
type input "**********"
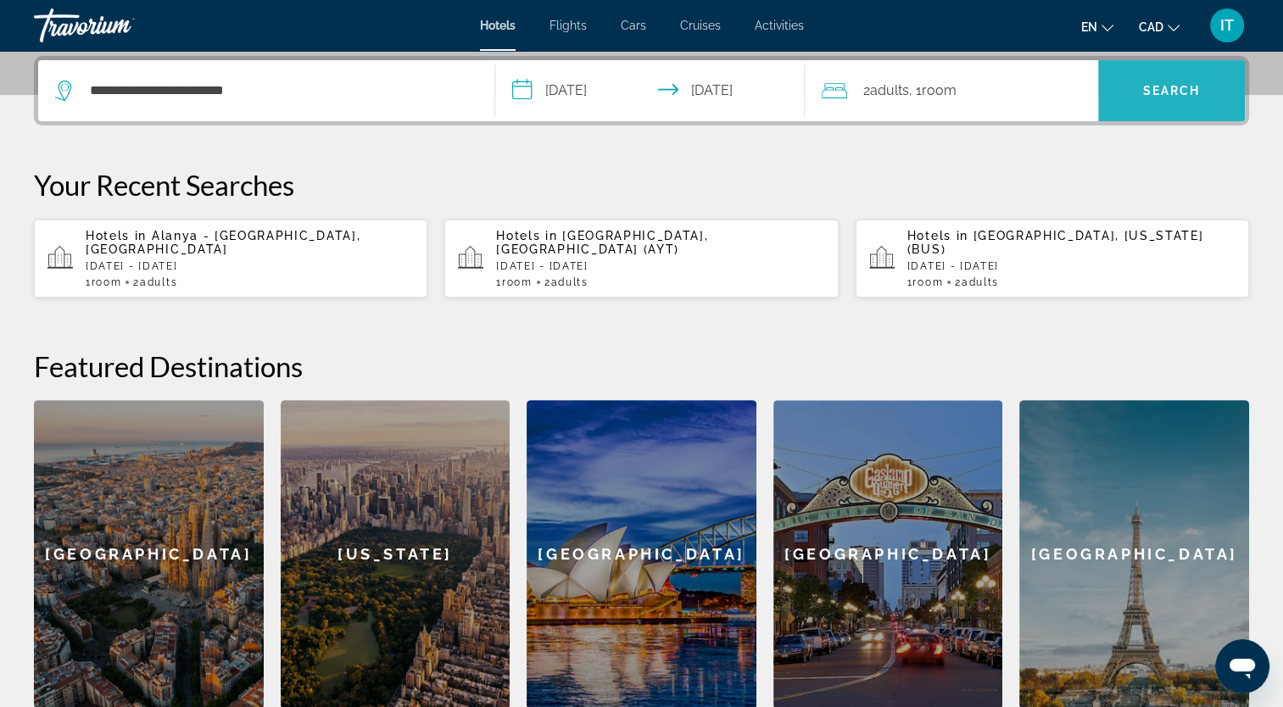
click at [1160, 97] on span "Search" at bounding box center [1171, 90] width 147 height 41
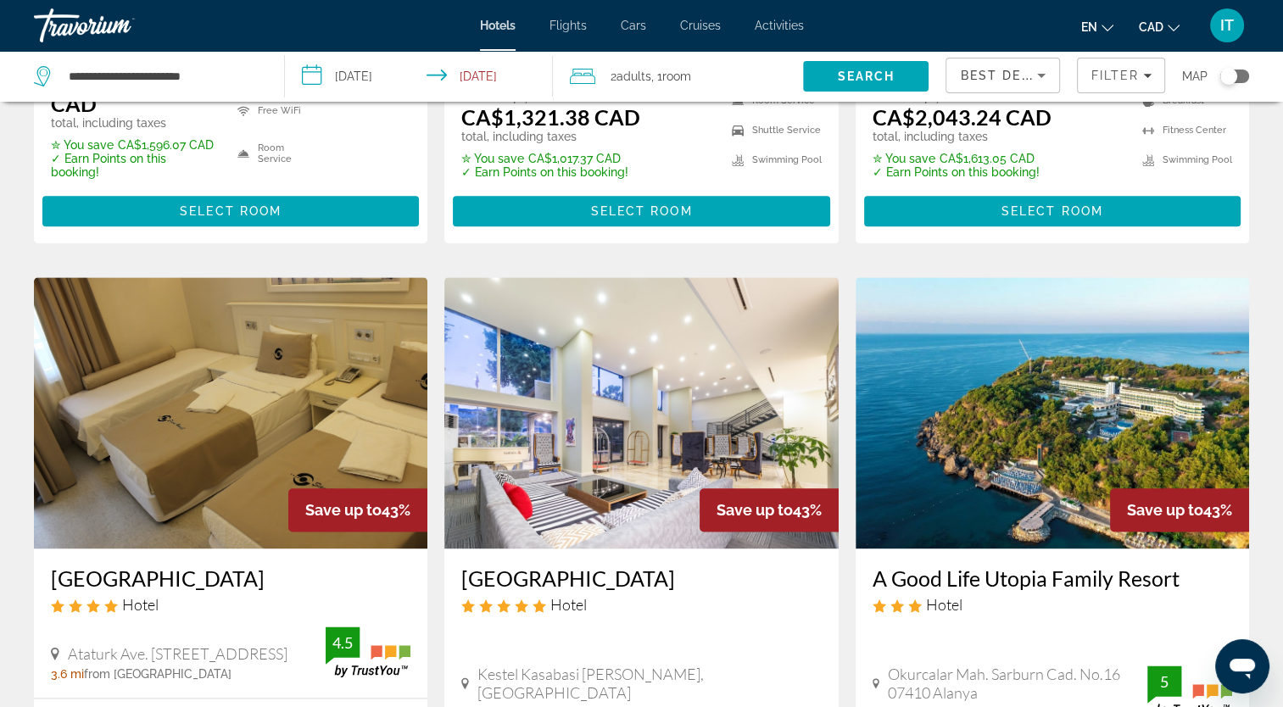
scroll to position [1920, 0]
